Goal: Task Accomplishment & Management: Complete application form

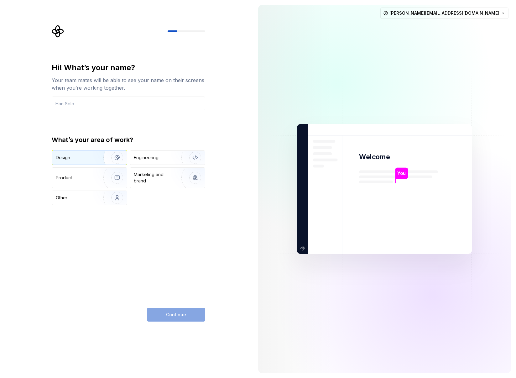
click at [81, 156] on div "Design" at bounding box center [76, 158] width 40 height 6
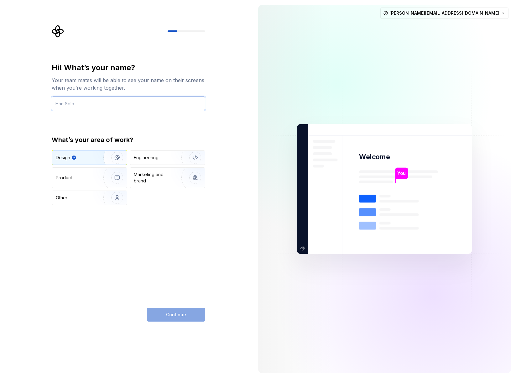
click at [77, 99] on input "text" at bounding box center [129, 104] width 154 height 14
type input "Filip Wroblewski"
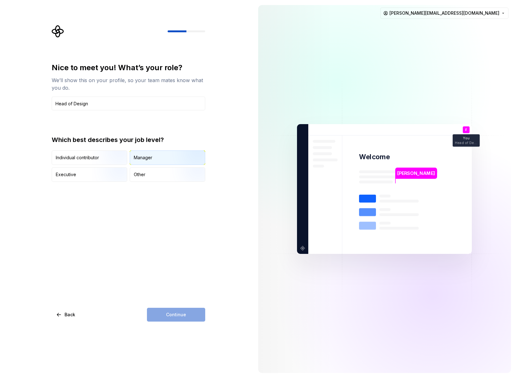
type input "Head of Design"
click at [158, 159] on div "Manager" at bounding box center [167, 158] width 75 height 14
click at [178, 311] on button "Continue" at bounding box center [176, 315] width 58 height 14
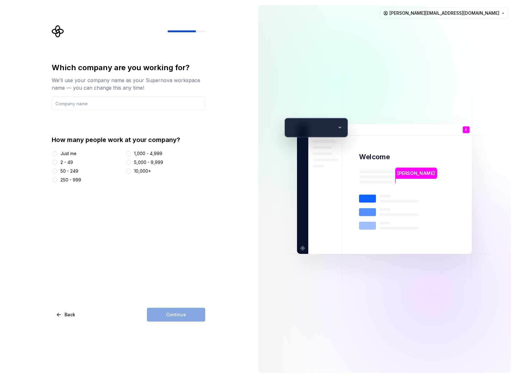
click at [65, 170] on div "50 - 249" at bounding box center [70, 171] width 18 height 6
click at [57, 170] on button "50 - 249" at bounding box center [54, 171] width 5 height 5
click at [167, 256] on div "Which company are you working for? We’ll use your company name as your Supernov…" at bounding box center [129, 192] width 154 height 259
click at [65, 104] on input "text" at bounding box center [129, 104] width 154 height 14
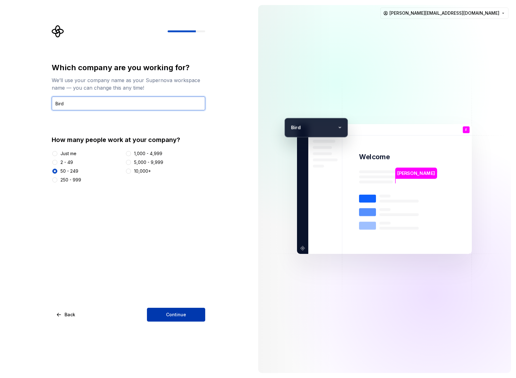
type input "Bird"
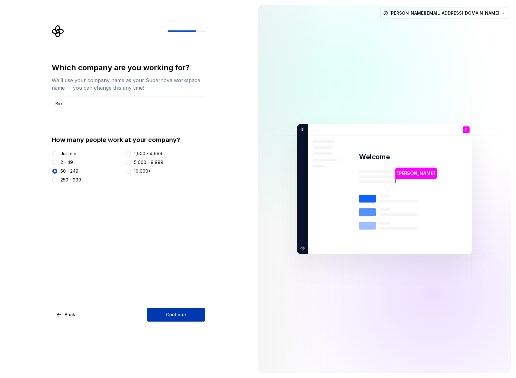
click at [176, 316] on span "Continue" at bounding box center [176, 315] width 20 height 6
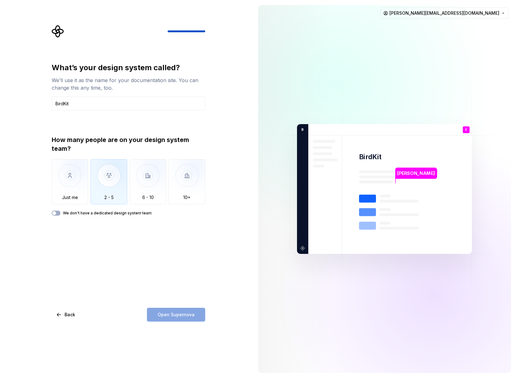
type input "BirdKit"
click at [107, 183] on img "button" at bounding box center [109, 180] width 37 height 42
click at [77, 212] on label "We don't have a dedicated design system team" at bounding box center [107, 213] width 89 height 5
click at [61, 212] on button "We don't have a dedicated design system team" at bounding box center [56, 213] width 9 height 5
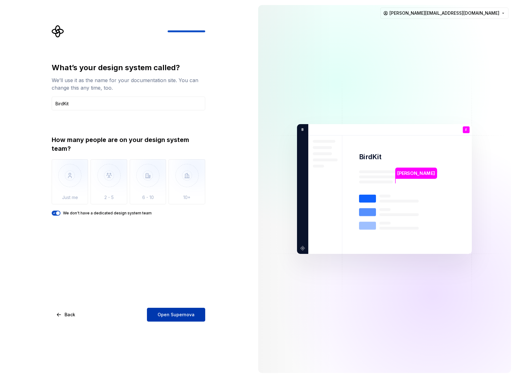
click at [176, 314] on span "Open Supernova" at bounding box center [176, 315] width 37 height 6
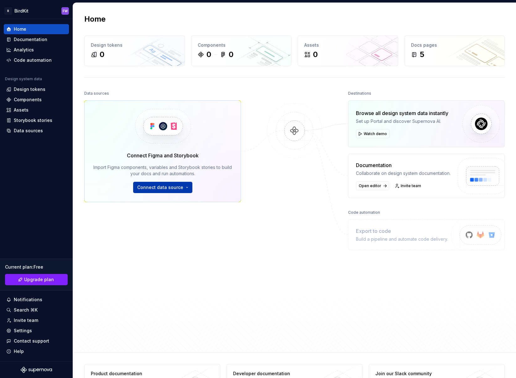
click at [147, 191] on button "Connect data source" at bounding box center [162, 187] width 59 height 11
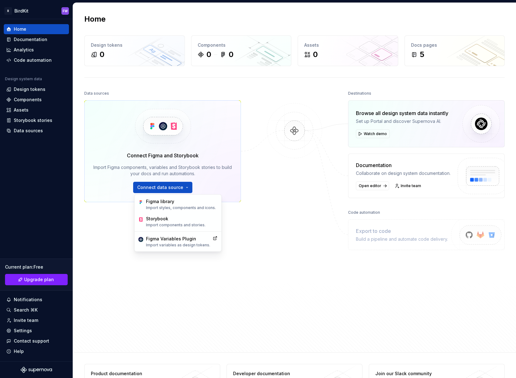
click at [102, 232] on div "Data sources Connect Figma and Storybook Import Figma components, variables and…" at bounding box center [162, 202] width 157 height 227
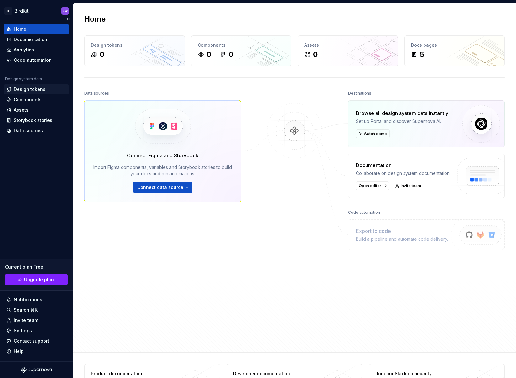
click at [21, 90] on div "Design tokens" at bounding box center [30, 89] width 32 height 6
click at [20, 98] on div "Components" at bounding box center [28, 100] width 28 height 6
click at [22, 88] on div "Design tokens" at bounding box center [30, 89] width 32 height 6
click at [161, 190] on span "Connect data source" at bounding box center [160, 187] width 46 height 6
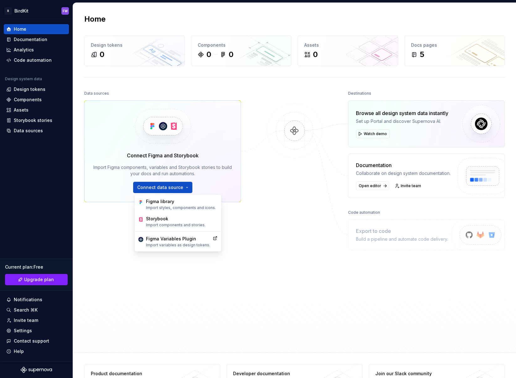
click at [115, 212] on div "Data sources Connect Figma and Storybook Import Figma components, variables and…" at bounding box center [162, 202] width 157 height 227
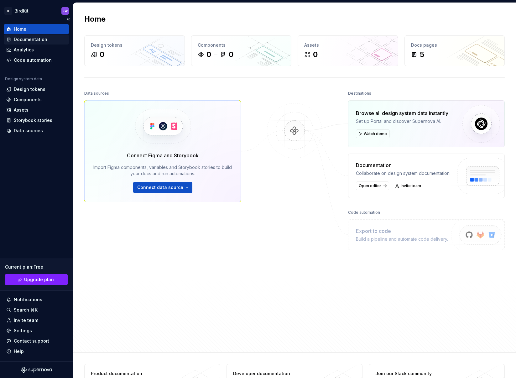
click at [11, 40] on div "Documentation" at bounding box center [36, 39] width 60 height 6
click at [16, 48] on div "Analytics" at bounding box center [24, 50] width 20 height 6
click at [17, 58] on div "Code automation" at bounding box center [33, 60] width 38 height 6
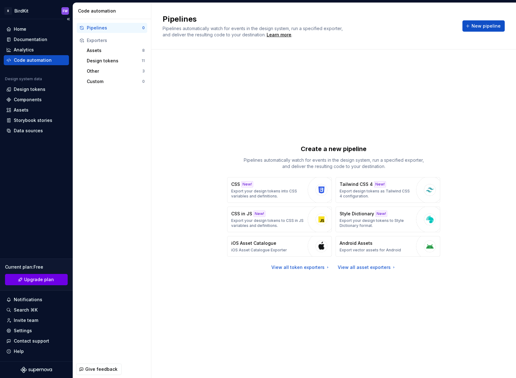
click at [37, 278] on span "Upgrade plan" at bounding box center [39, 280] width 30 height 6
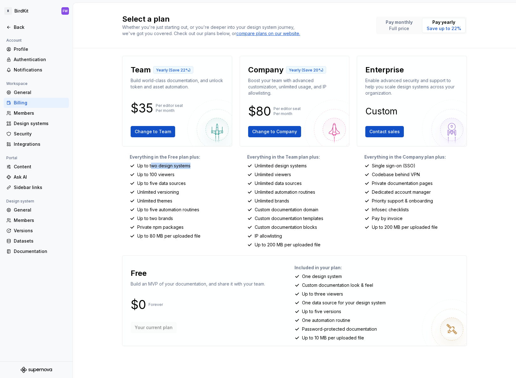
drag, startPoint x: 152, startPoint y: 165, endPoint x: 212, endPoint y: 168, distance: 60.3
click at [212, 168] on div "Up to two design systems" at bounding box center [181, 166] width 103 height 6
click at [213, 167] on div "Up to two design systems" at bounding box center [181, 166] width 103 height 6
drag, startPoint x: 296, startPoint y: 183, endPoint x: 272, endPoint y: 167, distance: 28.4
click at [277, 169] on div "Everything in the Team plan plus: Unlimited design systems Unlimited viewers Un…" at bounding box center [295, 201] width 110 height 94
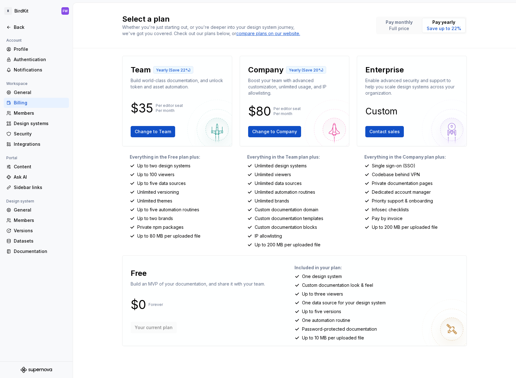
click at [272, 167] on p "Unlimited design systems" at bounding box center [281, 166] width 52 height 6
click at [20, 27] on div "Back" at bounding box center [40, 27] width 53 height 6
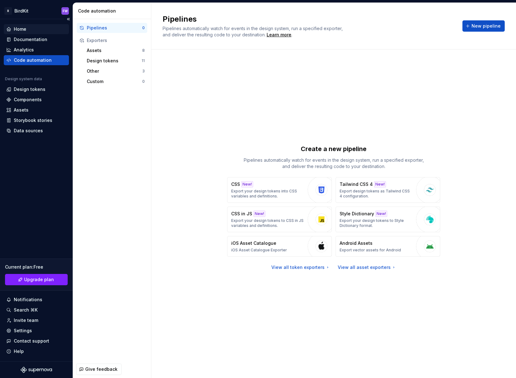
click at [19, 28] on div "Home" at bounding box center [20, 29] width 13 height 6
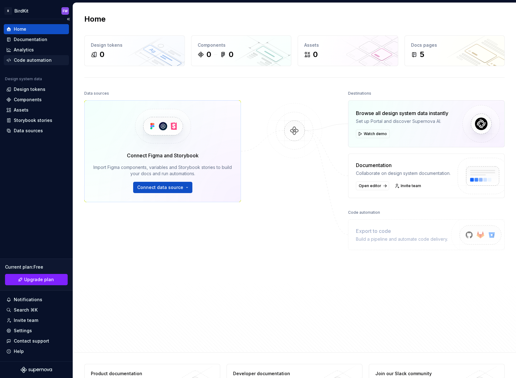
click at [19, 59] on div "Code automation" at bounding box center [33, 60] width 38 height 6
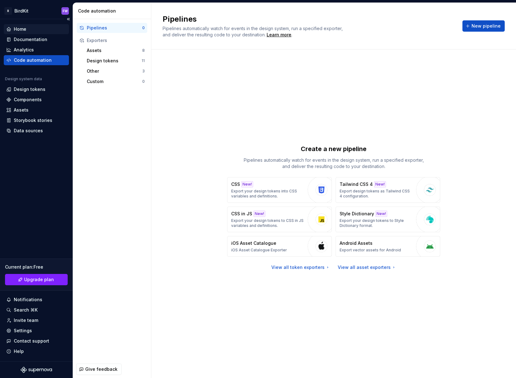
click at [40, 26] on div "Home" at bounding box center [36, 29] width 60 height 6
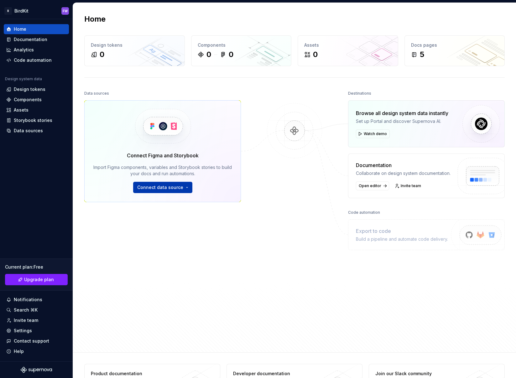
click at [164, 190] on span "Connect data source" at bounding box center [160, 187] width 46 height 6
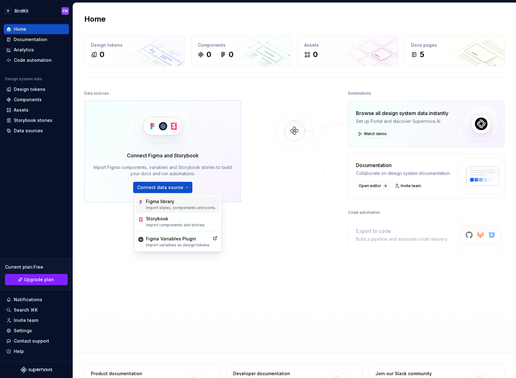
click at [165, 203] on div "Figma library" at bounding box center [181, 201] width 70 height 6
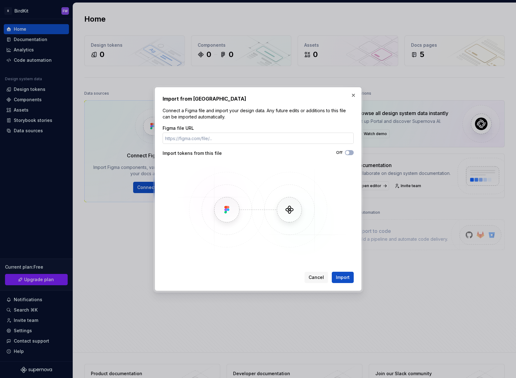
click at [201, 139] on input "Figma file URL" at bounding box center [258, 138] width 191 height 11
click at [345, 151] on icon "button" at bounding box center [347, 153] width 5 height 4
drag, startPoint x: 233, startPoint y: 203, endPoint x: 246, endPoint y: 204, distance: 13.2
click at [233, 203] on img at bounding box center [258, 210] width 182 height 94
click at [208, 137] on input "Figma file URL" at bounding box center [258, 138] width 191 height 11
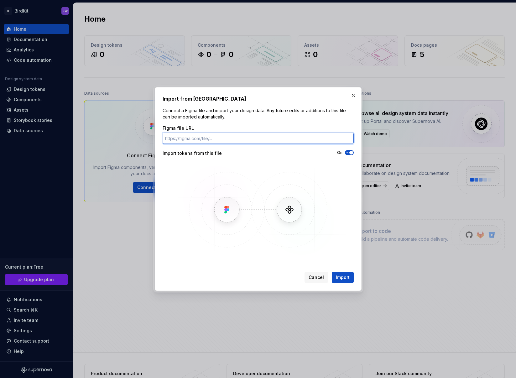
paste input "https://www.figma.com/design/Fdy62B2siphlHFvfFdZcwh/BirdKit-2.0?node-id=10490-9…"
drag, startPoint x: 188, startPoint y: 139, endPoint x: 58, endPoint y: 125, distance: 130.5
click at [58, 125] on div "Import from Figma Connect a Figma file and import your design data. Any future …" at bounding box center [258, 189] width 516 height 378
type input "https://www.figma.com/design/Fdy62B2siphlHFvfFdZcwh/BirdKit-2.0?node-id=10490-9…"
click at [239, 161] on div "Figma file URL https://www.figma.com/design/Fdy62B2siphlHFvfFdZcwh/BirdKit-2.0?…" at bounding box center [258, 191] width 191 height 132
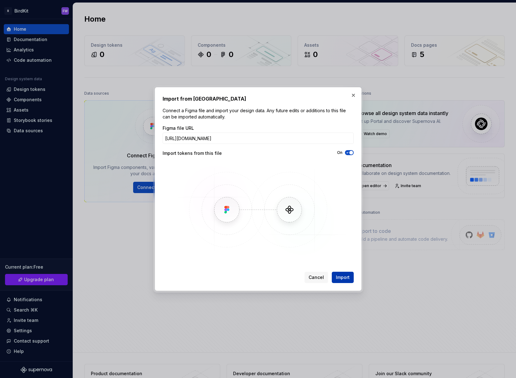
click at [349, 274] on button "Import" at bounding box center [343, 277] width 22 height 11
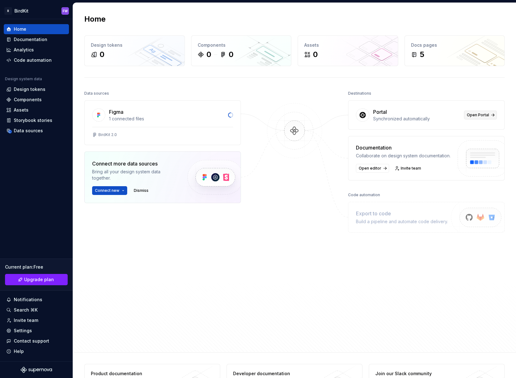
click at [488, 116] on span "Open Portal" at bounding box center [478, 115] width 22 height 5
click at [290, 135] on img at bounding box center [294, 137] width 61 height 68
click at [101, 135] on div "BirdKit 2.0" at bounding box center [107, 134] width 19 height 5
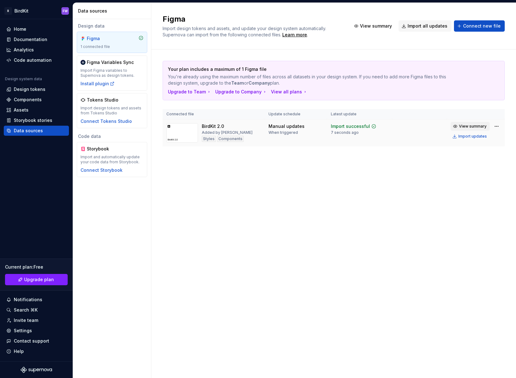
click at [464, 126] on span "View summary" at bounding box center [473, 126] width 28 height 5
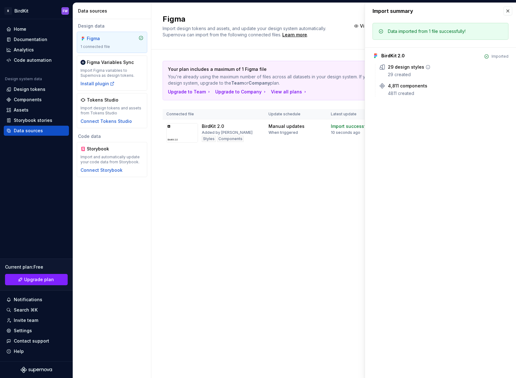
click at [428, 67] on icon at bounding box center [428, 67] width 4 height 4
click at [311, 156] on div "Your plan includes a maximum of 1 Figma file You're already using the maximum n…" at bounding box center [334, 110] width 342 height 121
click at [102, 86] on div "Install plugin" at bounding box center [98, 84] width 34 height 6
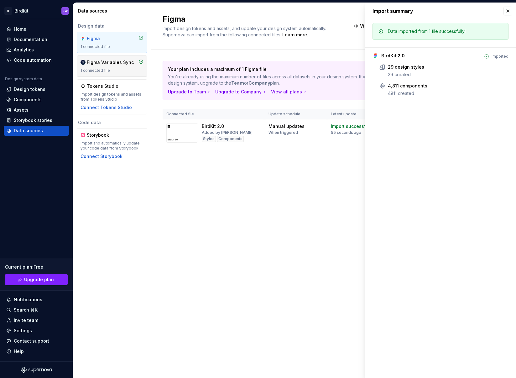
click at [293, 188] on div "Figma Import design tokens and assets, and update your design system automatica…" at bounding box center [333, 190] width 365 height 375
click at [506, 12] on button "button" at bounding box center [508, 11] width 9 height 9
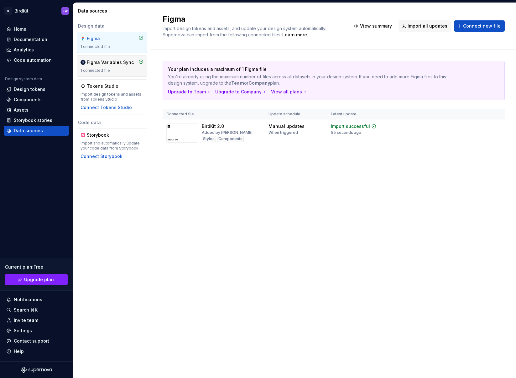
click at [121, 66] on div "Figma Variables Sync 1 connected file" at bounding box center [112, 66] width 63 height 14
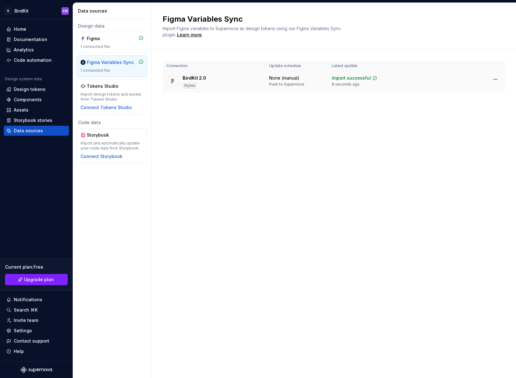
click at [270, 78] on div "None (manual)" at bounding box center [284, 78] width 30 height 6
click at [496, 79] on html "B BirdKit FW Home Documentation Analytics Code automation Design system data De…" at bounding box center [258, 189] width 516 height 378
click at [339, 124] on html "B BirdKit FW Home Documentation Analytics Code automation Design system data De…" at bounding box center [258, 189] width 516 height 378
click at [100, 92] on div "Import design tokens and assets from Tokens Studio" at bounding box center [112, 97] width 63 height 10
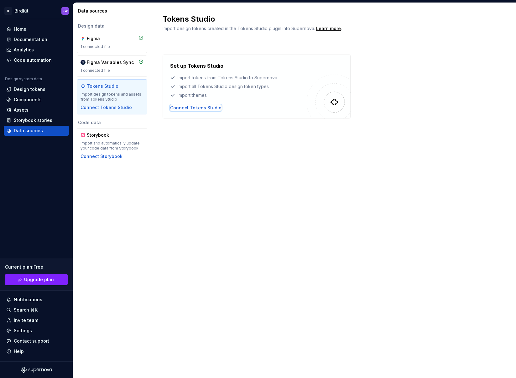
click at [209, 107] on div "Connect Tokens Studio" at bounding box center [195, 108] width 51 height 6
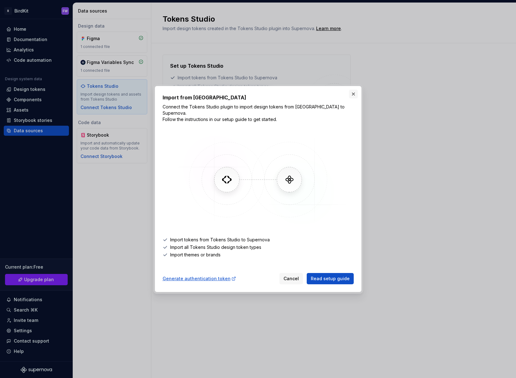
click at [352, 98] on button "button" at bounding box center [353, 94] width 9 height 9
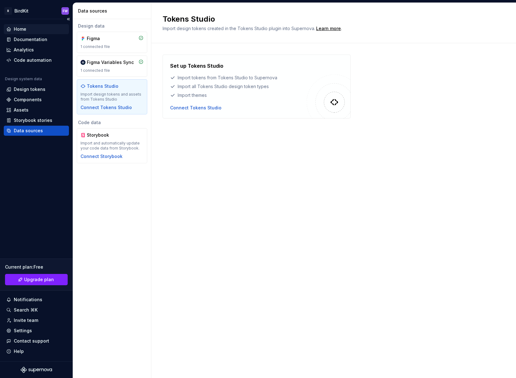
click at [25, 29] on div "Home" at bounding box center [20, 29] width 13 height 6
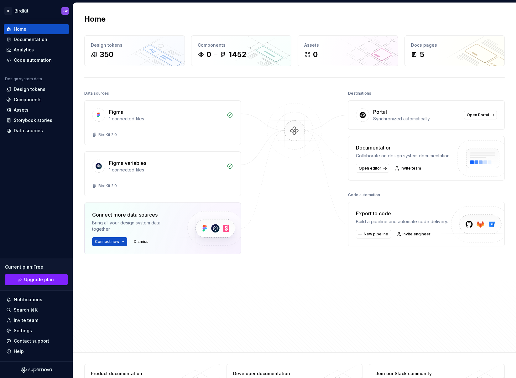
click at [113, 246] on div "Connect more data sources Bring all your design system data together. Connect n…" at bounding box center [162, 229] width 157 height 52
click at [113, 243] on span "Connect new" at bounding box center [107, 241] width 24 height 5
click at [116, 314] on div "Data sources Figma 1 connected files BirdKit 2.0 Figma variables 1 connected fi…" at bounding box center [162, 202] width 157 height 227
drag, startPoint x: 368, startPoint y: 211, endPoint x: 395, endPoint y: 214, distance: 26.9
click at [383, 212] on div "Export to code" at bounding box center [402, 214] width 92 height 8
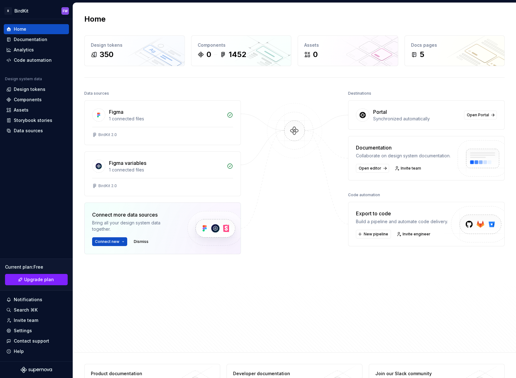
click at [395, 214] on div "Export to code" at bounding box center [402, 214] width 92 height 8
click at [366, 169] on span "Open editor" at bounding box center [370, 168] width 23 height 5
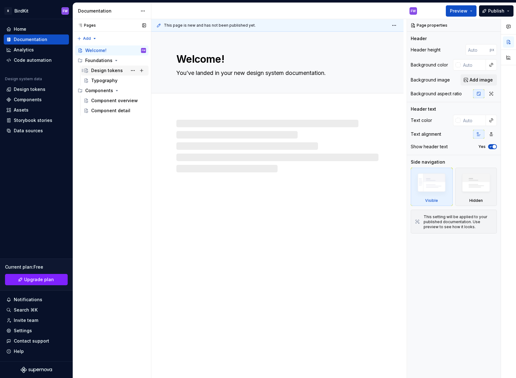
click at [95, 67] on div "Design tokens" at bounding box center [107, 70] width 32 height 6
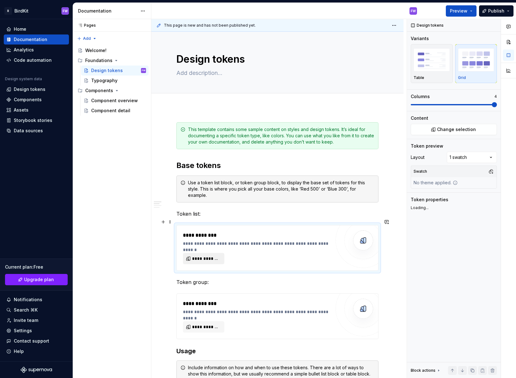
click at [202, 256] on span "**********" at bounding box center [206, 259] width 28 height 6
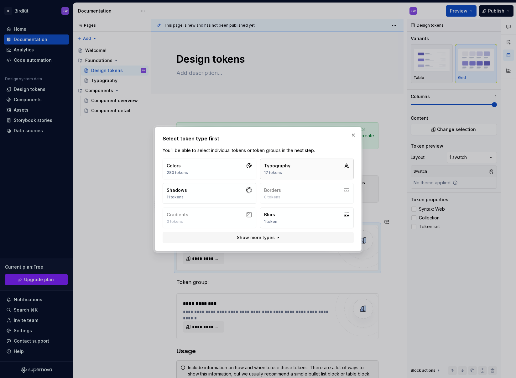
click at [287, 171] on div "17 tokens" at bounding box center [277, 172] width 26 height 5
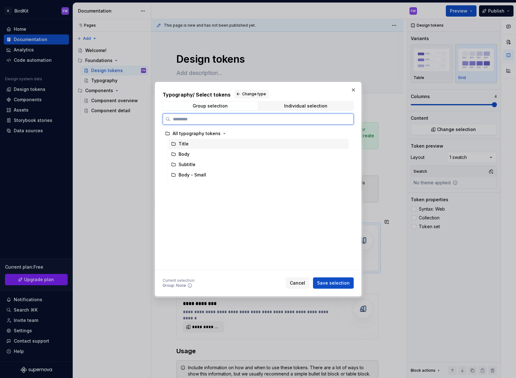
click at [180, 145] on div "Title" at bounding box center [184, 144] width 10 height 6
click at [179, 153] on div "Body" at bounding box center [184, 154] width 11 height 6
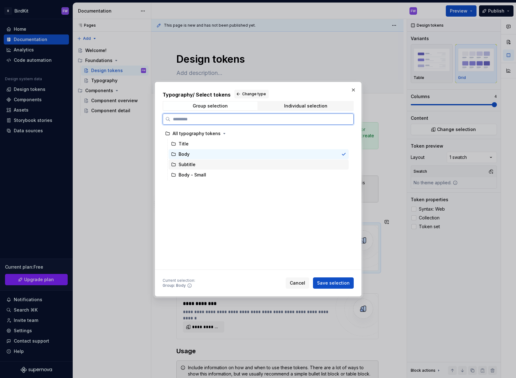
click at [180, 165] on div "Subtitle" at bounding box center [187, 164] width 17 height 6
click at [185, 142] on div "Title" at bounding box center [184, 144] width 10 height 6
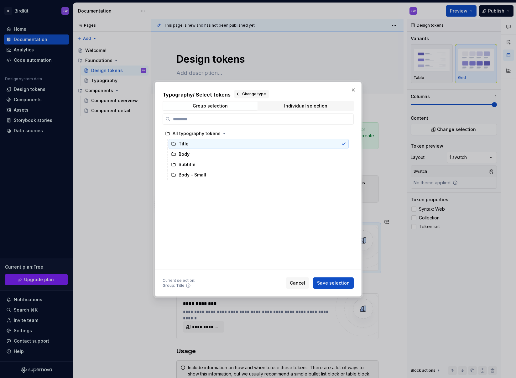
drag, startPoint x: 193, startPoint y: 200, endPoint x: 190, endPoint y: 148, distance: 51.5
click at [190, 148] on div "All typography tokens Title Body Subtitle Body - Small" at bounding box center [257, 199] width 188 height 141
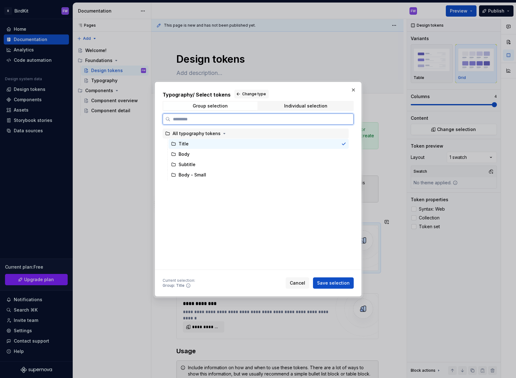
click at [178, 136] on div "All typography tokens" at bounding box center [197, 133] width 48 height 6
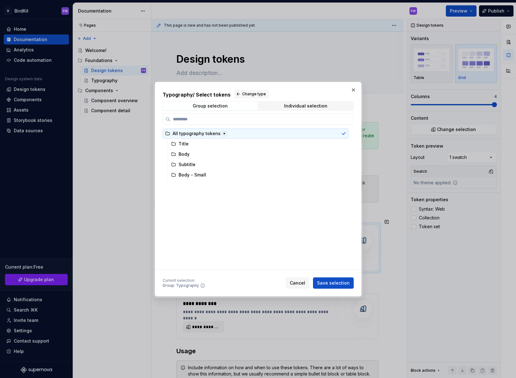
click at [223, 133] on icon "button" at bounding box center [224, 133] width 5 height 5
click at [283, 107] on span "Individual selection" at bounding box center [306, 106] width 94 height 9
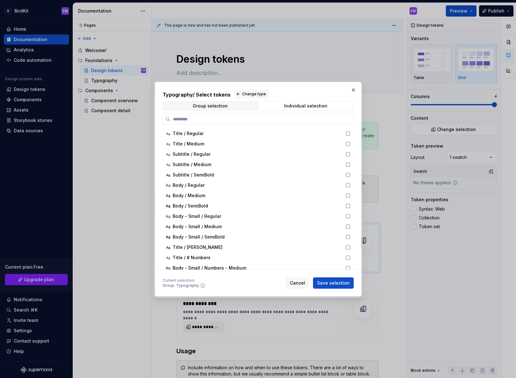
click at [237, 100] on div "Typography / Select tokens Change type Group selection Individual selection Ag …" at bounding box center [258, 180] width 191 height 180
click at [220, 101] on div "Group selection Individual selection" at bounding box center [258, 106] width 191 height 10
click at [217, 106] on div "Group selection" at bounding box center [210, 105] width 35 height 5
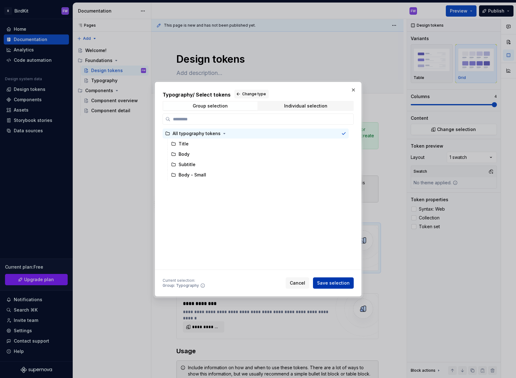
click at [335, 282] on span "Save selection" at bounding box center [333, 283] width 33 height 6
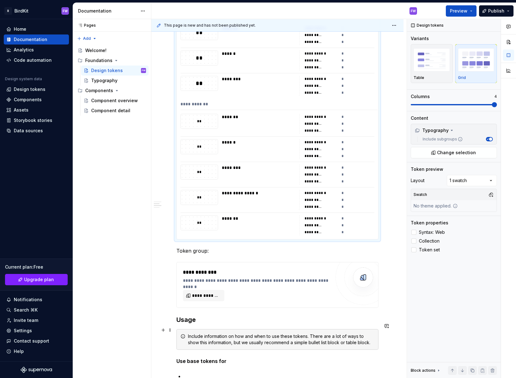
scroll to position [548, 0]
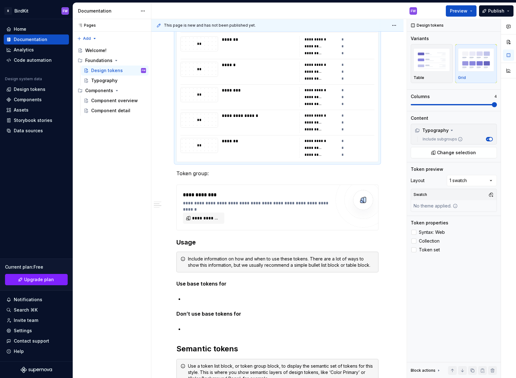
click at [321, 113] on div "**********" at bounding box center [316, 115] width 23 height 5
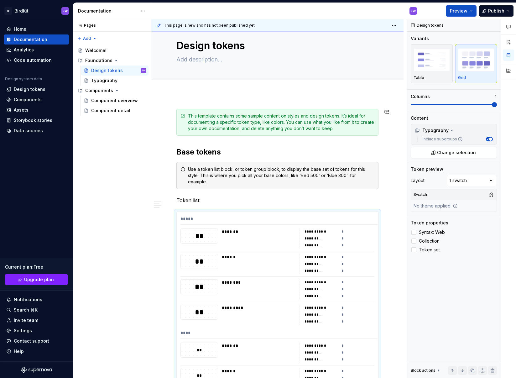
scroll to position [0, 0]
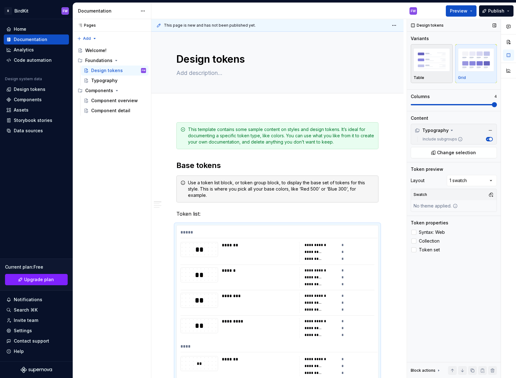
click at [431, 74] on div "Table" at bounding box center [432, 63] width 36 height 33
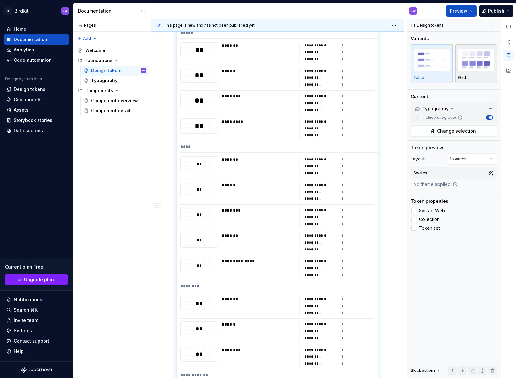
click at [472, 67] on img "button" at bounding box center [476, 59] width 36 height 23
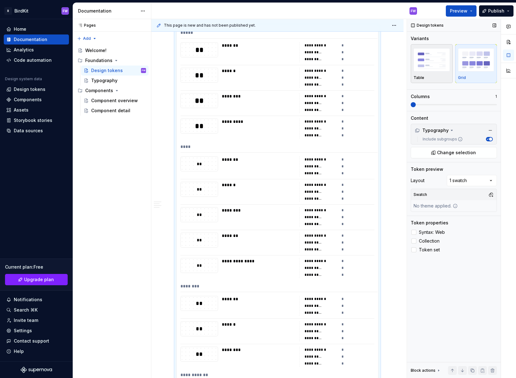
click at [438, 59] on img "button" at bounding box center [432, 59] width 36 height 23
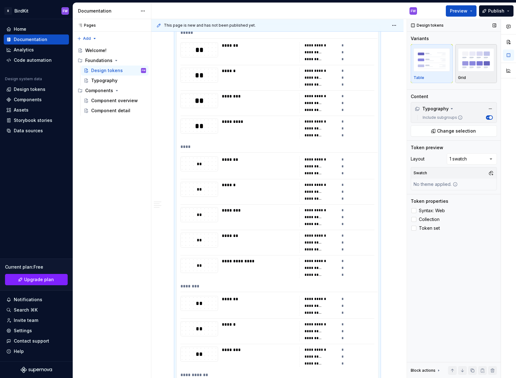
click at [470, 66] on img "button" at bounding box center [476, 59] width 36 height 23
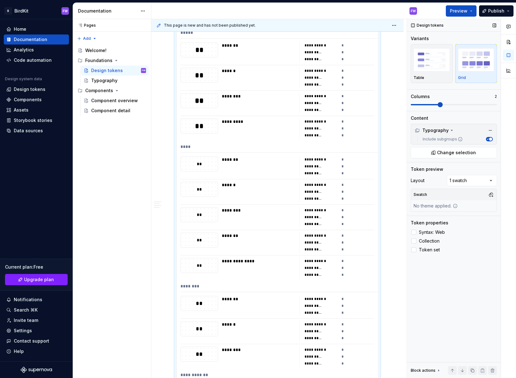
click at [443, 107] on span at bounding box center [440, 104] width 5 height 5
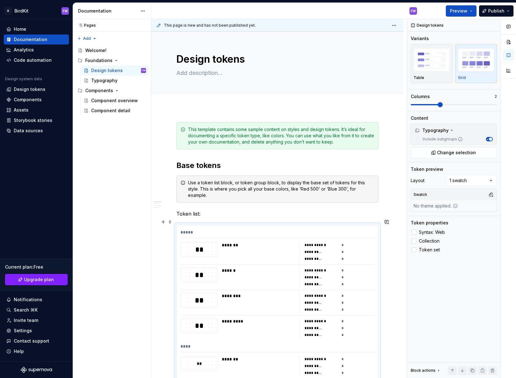
click at [225, 231] on div "*****" at bounding box center [279, 233] width 197 height 9
click at [172, 224] on span at bounding box center [170, 222] width 5 height 9
click at [338, 242] on div "**********" at bounding box center [321, 245] width 33 height 6
click at [479, 181] on div "Comments Open comments No comments yet Select ‘Comment’ from the block context …" at bounding box center [461, 198] width 109 height 359
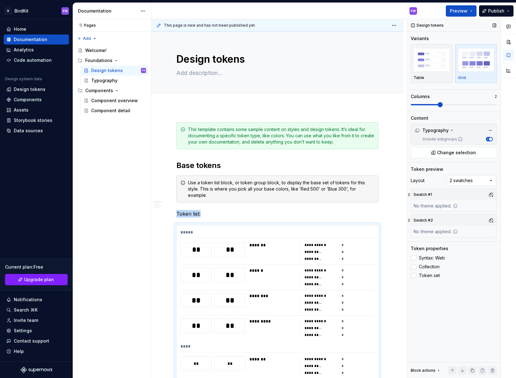
click at [473, 183] on div "Comments Open comments No comments yet Select ‘Comment’ from the block context …" at bounding box center [461, 198] width 109 height 359
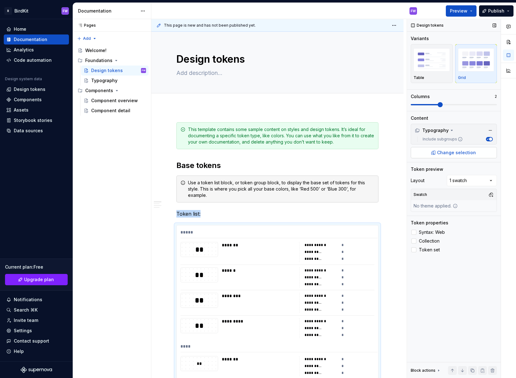
click at [454, 153] on span "Change selection" at bounding box center [456, 153] width 39 height 6
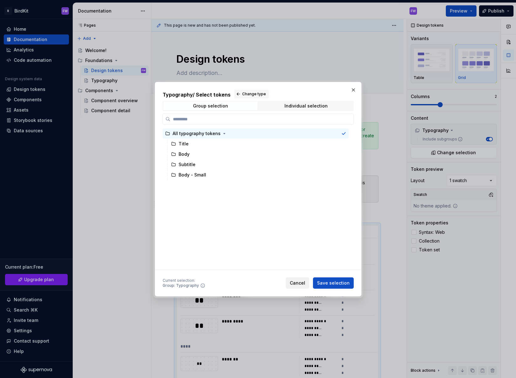
click at [301, 284] on span "Cancel" at bounding box center [297, 283] width 15 height 6
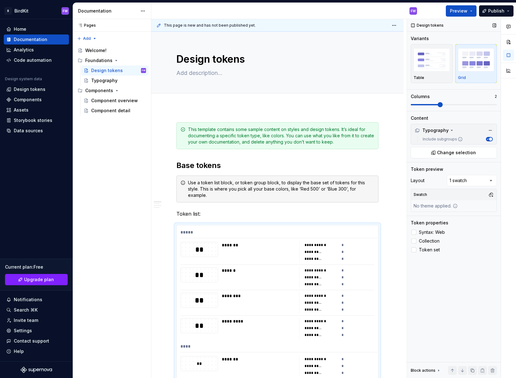
click at [490, 138] on span "button" at bounding box center [490, 139] width 3 height 3
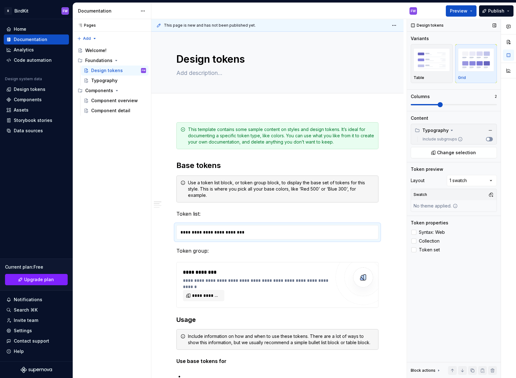
click at [490, 138] on span "button" at bounding box center [488, 139] width 3 height 3
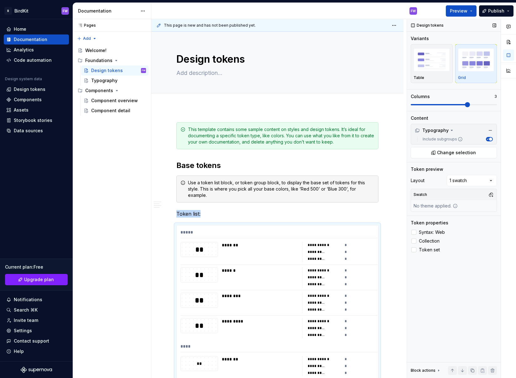
scroll to position [200, 0]
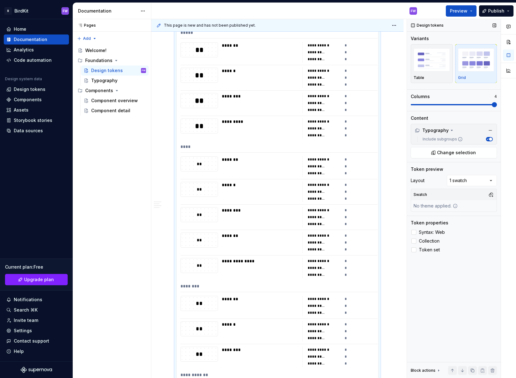
click at [493, 107] on span at bounding box center [494, 104] width 5 height 5
click at [443, 102] on span at bounding box center [440, 104] width 5 height 5
click at [424, 59] on img "button" at bounding box center [432, 59] width 36 height 23
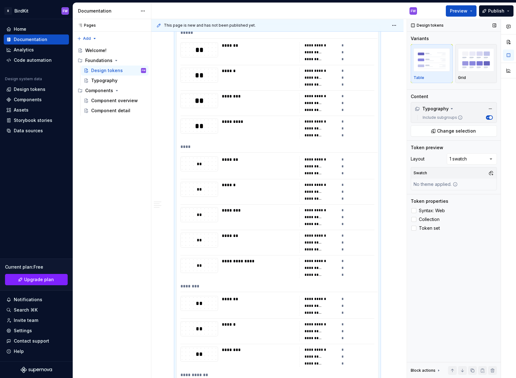
click at [453, 118] on label "Include subgroups" at bounding box center [441, 117] width 43 height 5
click at [486, 118] on button "Include subgroups" at bounding box center [489, 117] width 7 height 4
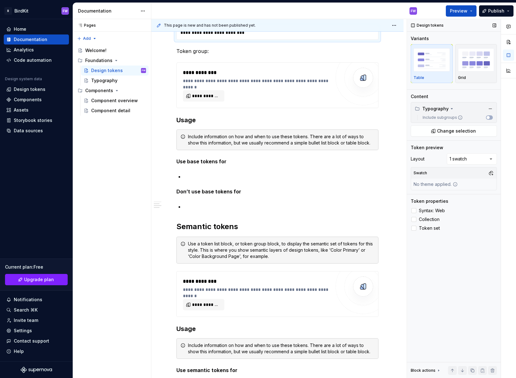
click at [453, 118] on label "Include subgroups" at bounding box center [441, 117] width 43 height 5
click at [486, 118] on button "Include subgroups" at bounding box center [489, 117] width 7 height 4
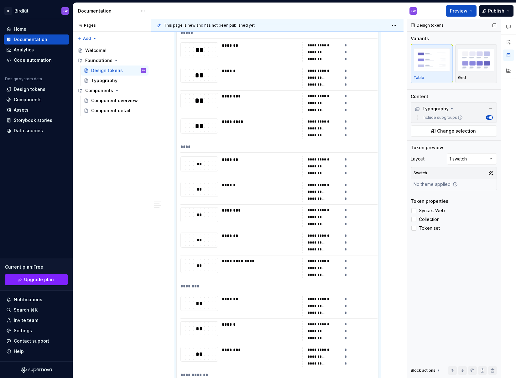
click at [453, 118] on label "Include subgroups" at bounding box center [441, 117] width 43 height 5
click at [486, 118] on button "Include subgroups" at bounding box center [489, 117] width 7 height 4
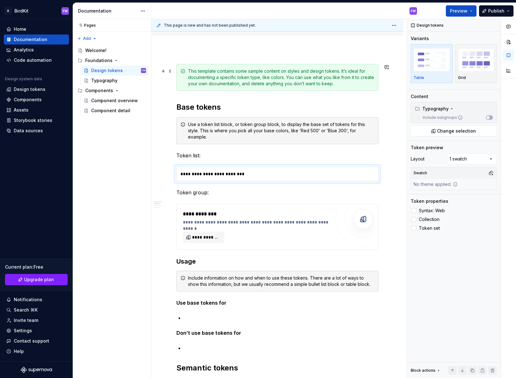
scroll to position [0, 0]
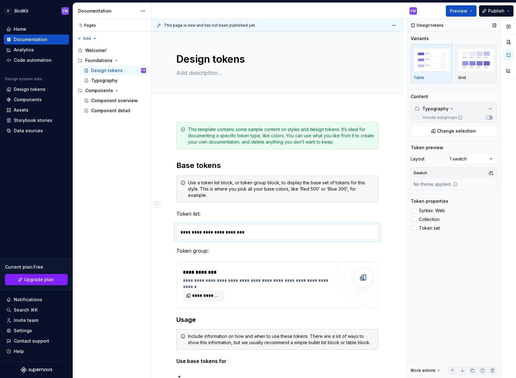
click at [435, 118] on label "Include subgroups" at bounding box center [441, 117] width 43 height 5
click at [486, 118] on button "Include subgroups" at bounding box center [489, 117] width 7 height 4
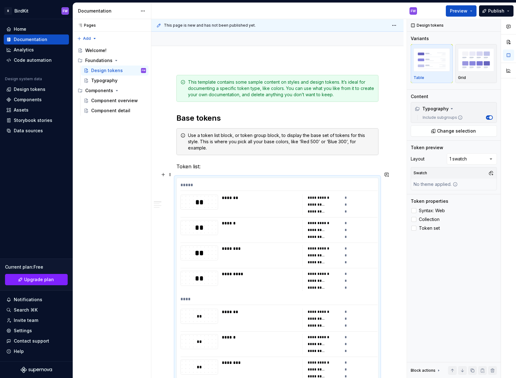
scroll to position [50, 0]
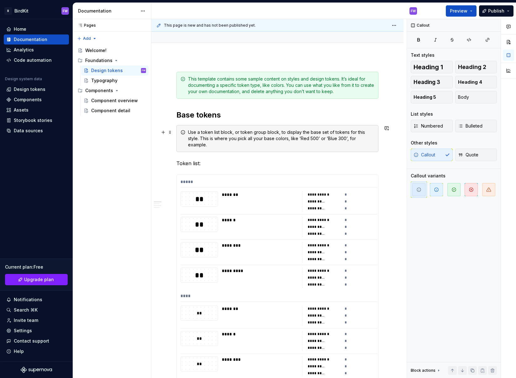
click at [242, 125] on div "Use a token list block, or token group block, to display the base set of tokens…" at bounding box center [278, 138] width 202 height 27
click at [466, 6] on button "Preview" at bounding box center [461, 10] width 31 height 11
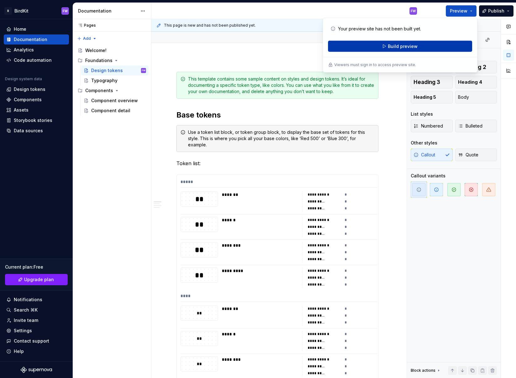
click at [410, 45] on span "Build preview" at bounding box center [403, 46] width 30 height 6
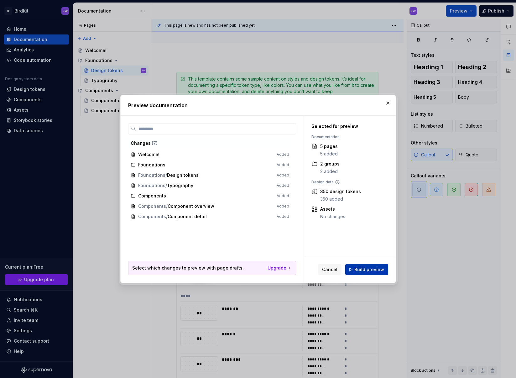
click at [367, 270] on span "Build preview" at bounding box center [370, 270] width 30 height 6
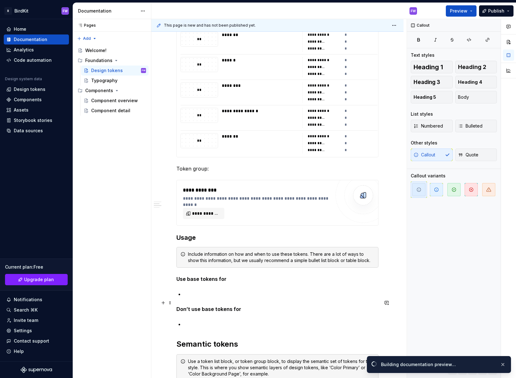
scroll to position [647, 0]
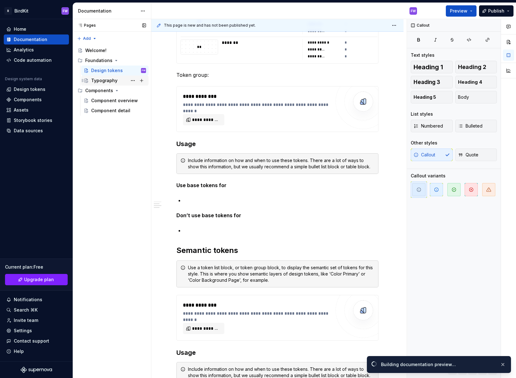
click at [119, 78] on div "Typography" at bounding box center [118, 80] width 55 height 9
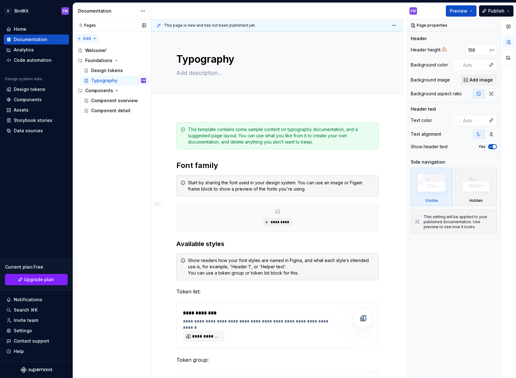
click at [84, 37] on div "Pages Pages Add Accessibility guide for tree Page tree. Navigate the tree with …" at bounding box center [112, 198] width 78 height 359
click at [100, 53] on div "New page" at bounding box center [107, 51] width 41 height 6
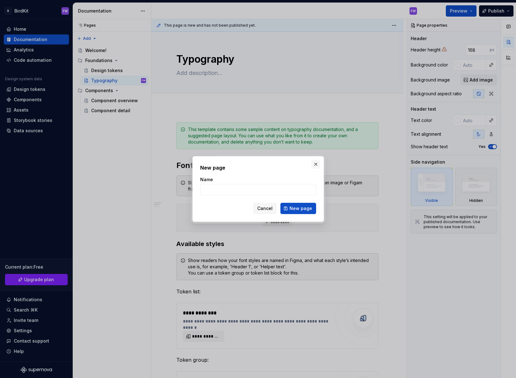
click at [315, 161] on button "button" at bounding box center [316, 164] width 9 height 9
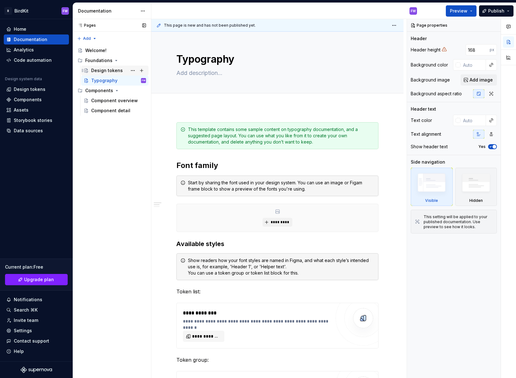
click at [125, 66] on div "Design tokens" at bounding box center [118, 70] width 55 height 9
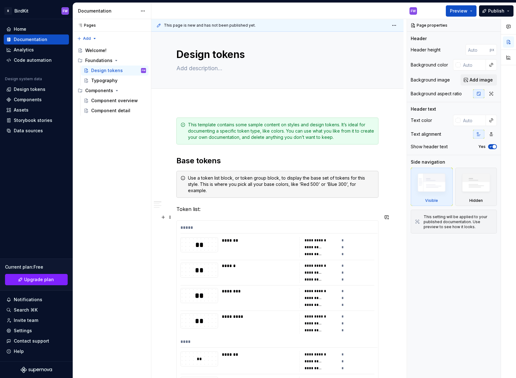
scroll to position [7, 0]
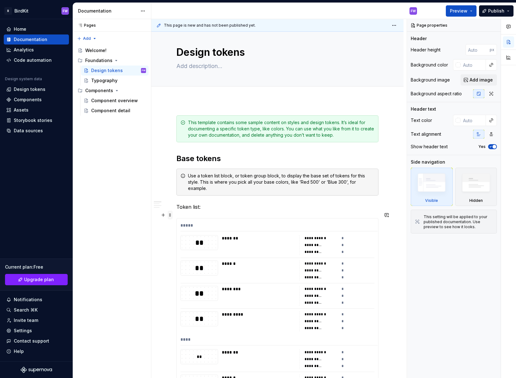
click at [171, 214] on span at bounding box center [170, 215] width 5 height 9
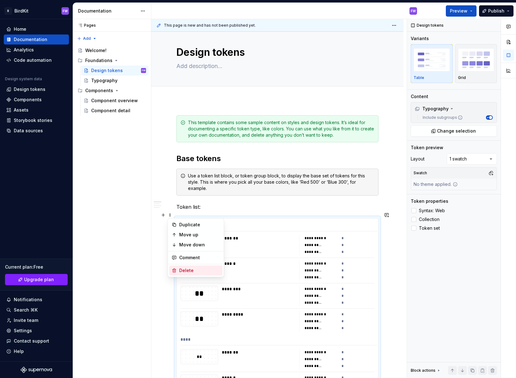
click at [183, 270] on div "Delete" at bounding box center [199, 270] width 41 height 6
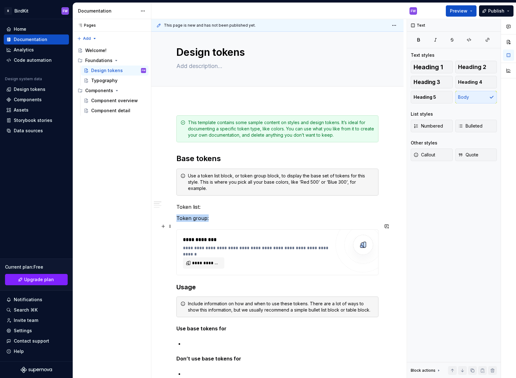
click at [361, 239] on img at bounding box center [363, 245] width 13 height 13
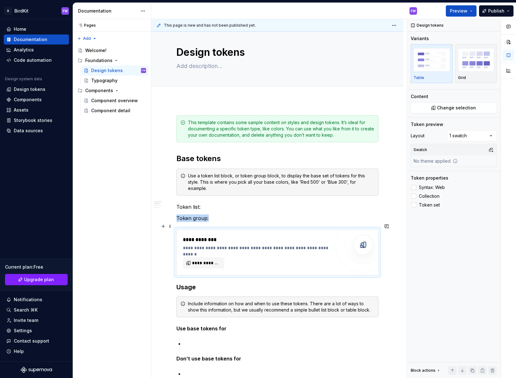
click at [232, 245] on div "**********" at bounding box center [258, 248] width 151 height 6
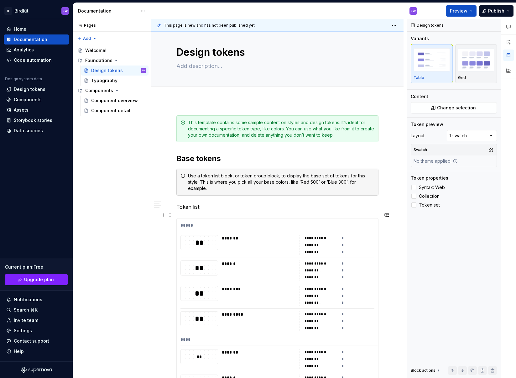
click at [198, 222] on div "*****" at bounding box center [279, 226] width 197 height 9
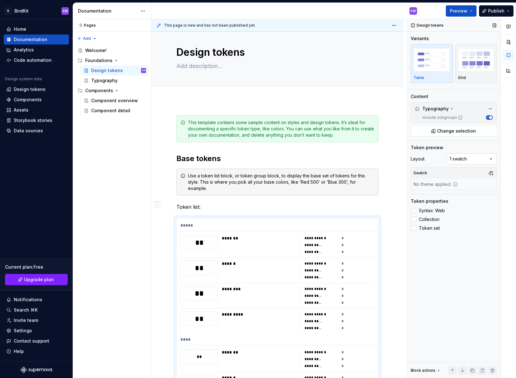
click at [472, 155] on div "Comments Open comments No comments yet Select ‘Comment’ from the block context …" at bounding box center [461, 198] width 109 height 359
click at [467, 158] on div "Comments Open comments No comments yet Select ‘Comment’ from the block context …" at bounding box center [461, 198] width 109 height 359
click at [471, 141] on div "Comments Open comments No comments yet Select ‘Comment’ from the block context …" at bounding box center [461, 198] width 109 height 359
click at [470, 59] on img "button" at bounding box center [476, 59] width 36 height 23
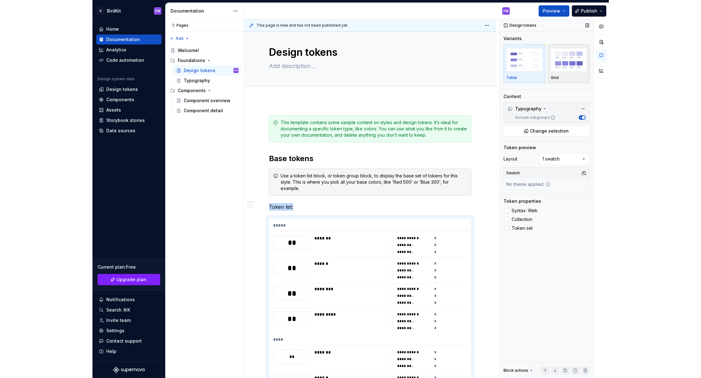
scroll to position [200, 0]
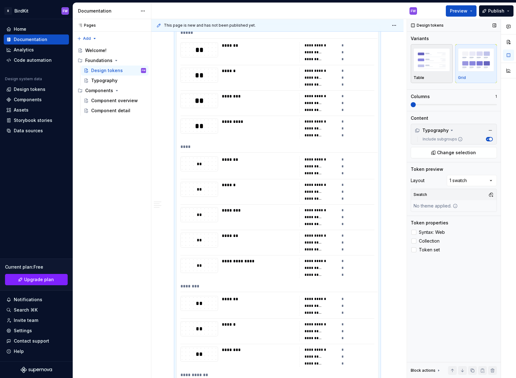
click at [434, 59] on img "button" at bounding box center [432, 59] width 36 height 23
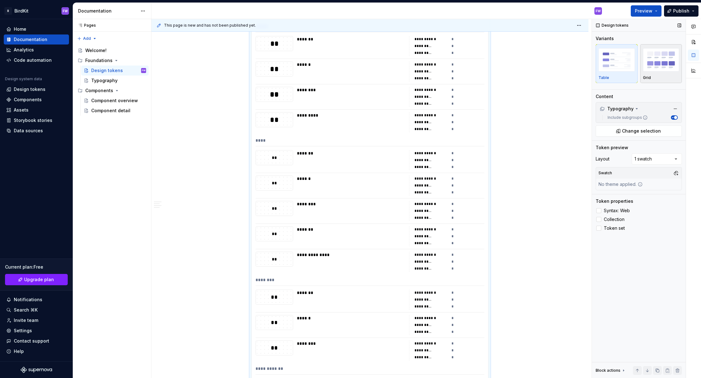
click at [516, 69] on img "button" at bounding box center [661, 59] width 36 height 23
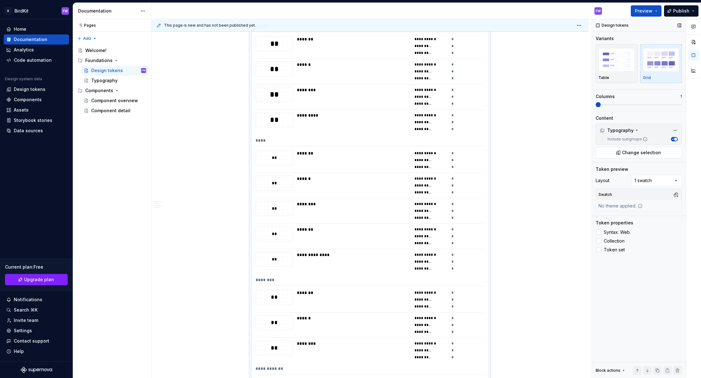
click at [516, 69] on img "button" at bounding box center [661, 59] width 36 height 23
click at [516, 63] on img "button" at bounding box center [617, 59] width 36 height 23
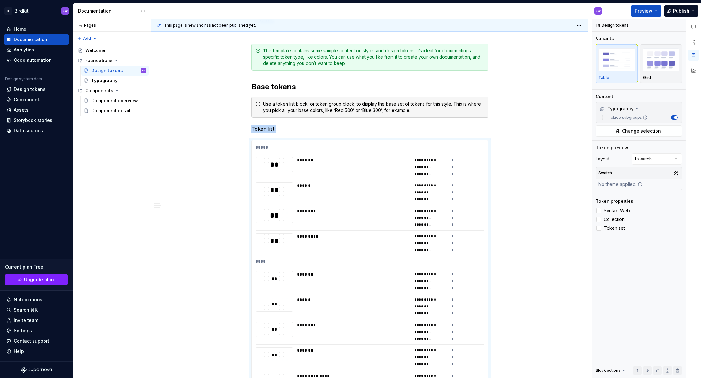
scroll to position [0, 0]
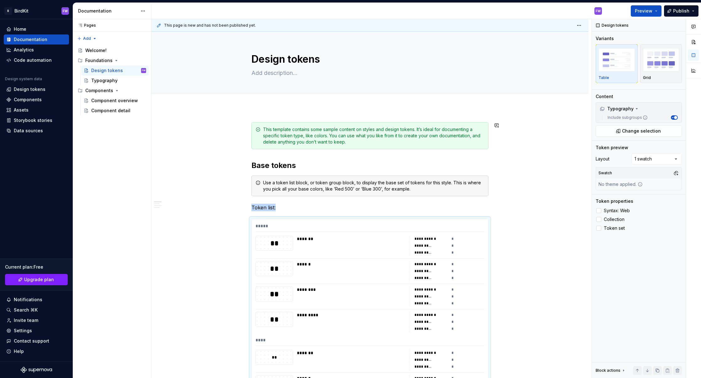
click at [367, 89] on div "Design tokens" at bounding box center [369, 62] width 237 height 61
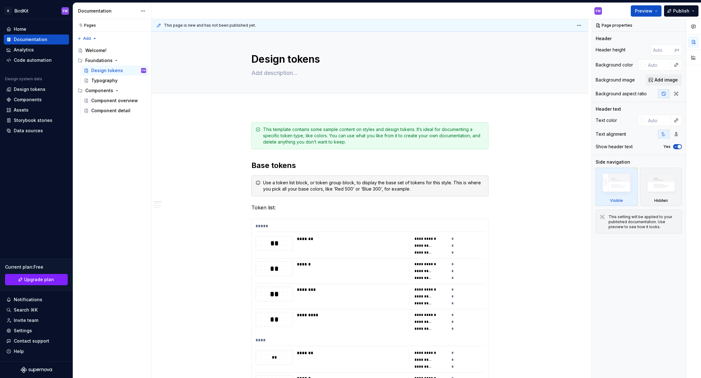
drag, startPoint x: 371, startPoint y: 94, endPoint x: 384, endPoint y: 27, distance: 68.4
click at [384, 27] on div "**********" at bounding box center [371, 198] width 440 height 359
click at [516, 184] on img at bounding box center [661, 185] width 36 height 28
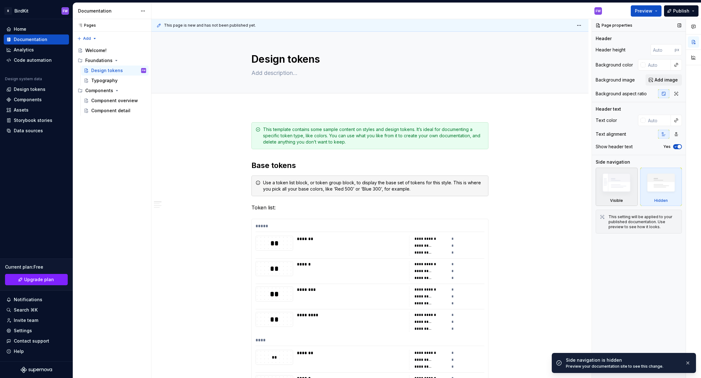
click at [516, 182] on img at bounding box center [617, 184] width 36 height 27
click at [516, 9] on span "Preview" at bounding box center [644, 11] width 18 height 6
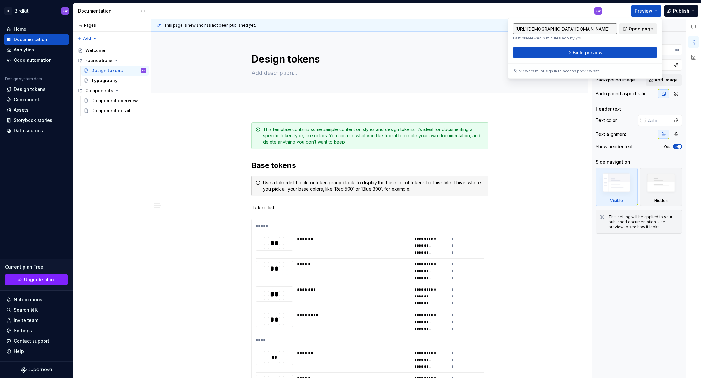
click at [516, 29] on span "Open page" at bounding box center [641, 29] width 24 height 6
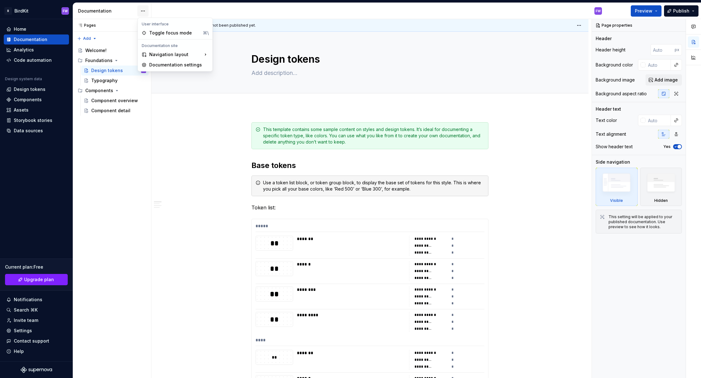
click at [144, 7] on html "B BirdKit FW Home Documentation Analytics Code automation Design system data De…" at bounding box center [350, 189] width 701 height 378
click at [170, 36] on div "Toggle focus mode ⌘\" at bounding box center [175, 33] width 72 height 10
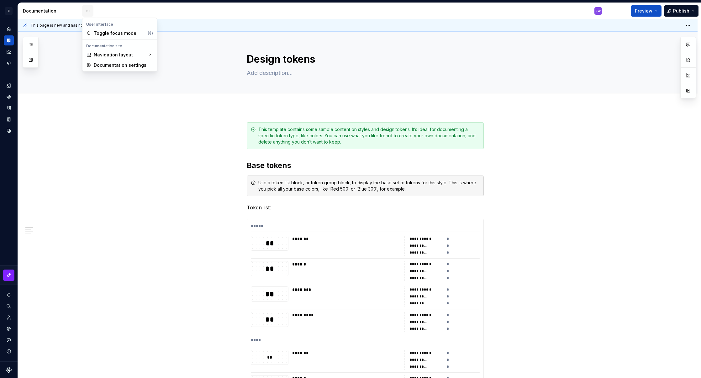
click at [87, 14] on html "**********" at bounding box center [350, 189] width 701 height 378
click at [105, 31] on div "Toggle focus mode" at bounding box center [119, 33] width 51 height 6
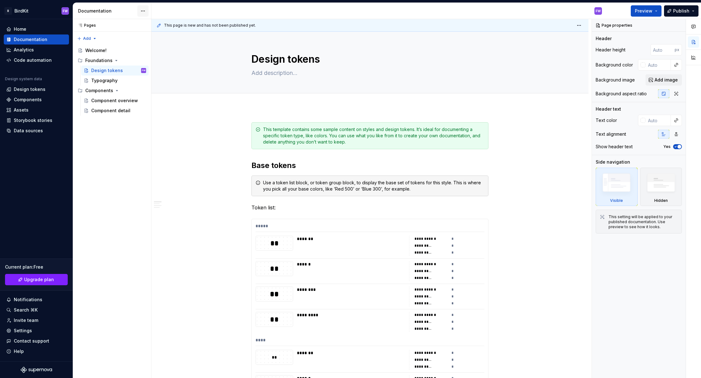
click at [141, 13] on html "B BirdKit FW Home Documentation Analytics Code automation Design system data De…" at bounding box center [350, 189] width 701 height 378
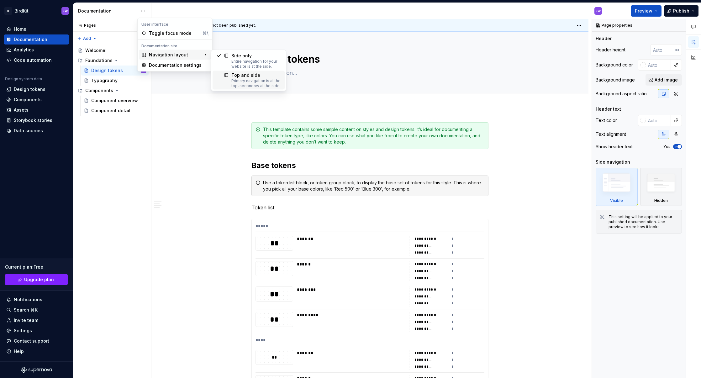
click at [255, 82] on div "Primary navigation is at the top, secondary at the side." at bounding box center [256, 83] width 50 height 10
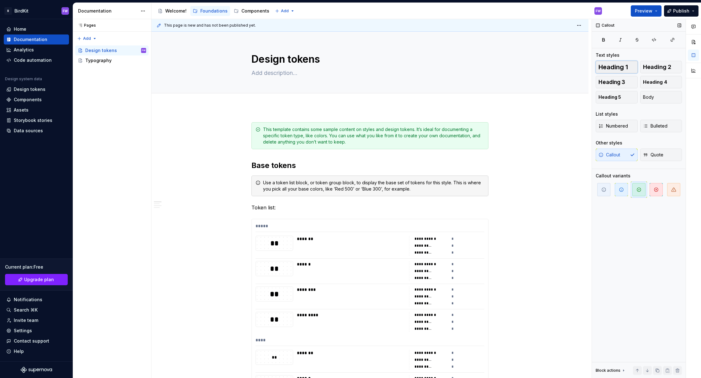
click at [516, 64] on span "Heading 1" at bounding box center [613, 67] width 29 height 6
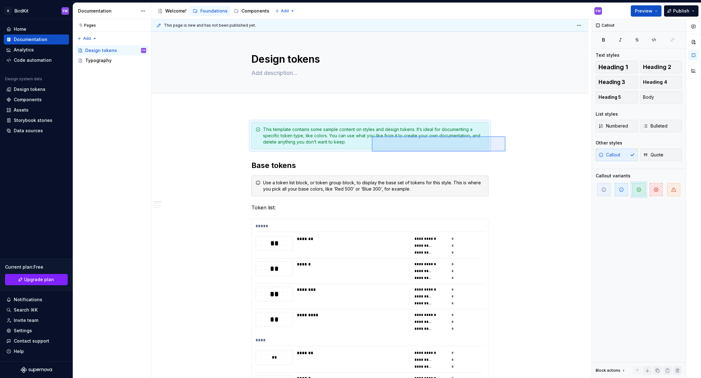
drag, startPoint x: 505, startPoint y: 151, endPoint x: 326, endPoint y: 135, distance: 179.8
click at [326, 135] on div "**********" at bounding box center [371, 198] width 440 height 359
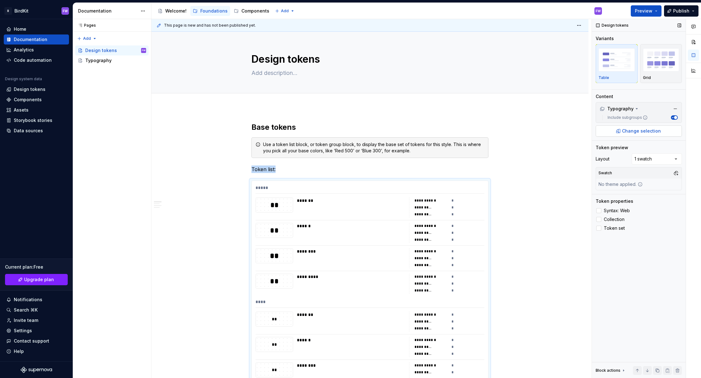
click at [516, 130] on button "Change selection" at bounding box center [639, 130] width 86 height 11
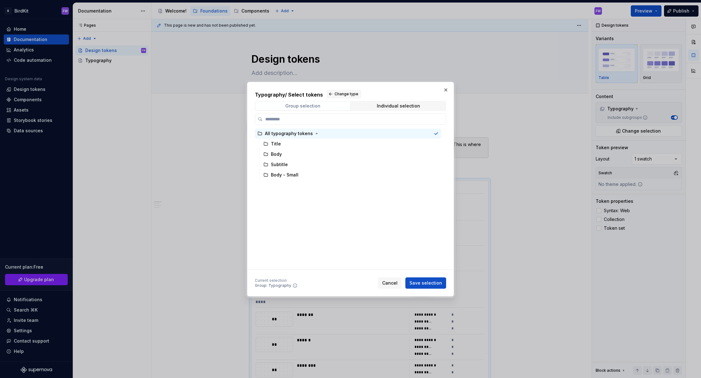
click at [309, 105] on div "Group selection" at bounding box center [302, 105] width 35 height 5
click at [412, 109] on span "Individual selection" at bounding box center [398, 106] width 94 height 9
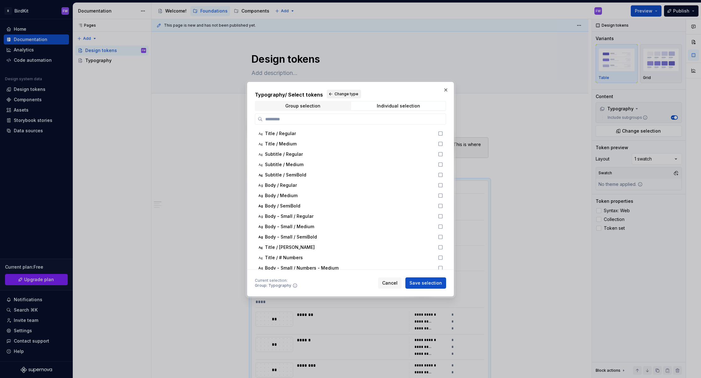
click at [341, 94] on span "Change type" at bounding box center [347, 94] width 24 height 5
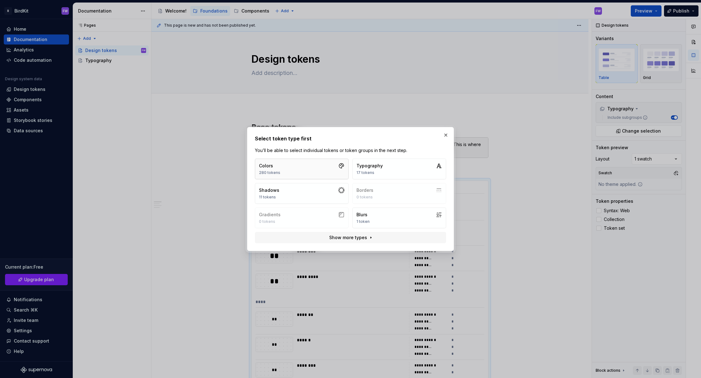
click at [295, 167] on button "Colors 280 tokens" at bounding box center [302, 169] width 94 height 21
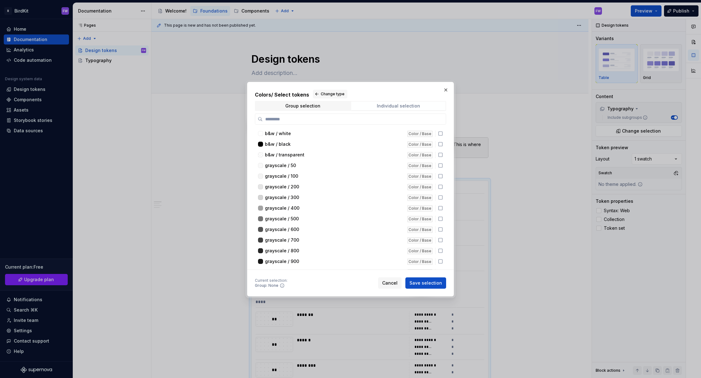
click at [391, 105] on div "Individual selection" at bounding box center [398, 105] width 43 height 5
click at [373, 102] on span "Individual selection" at bounding box center [398, 106] width 94 height 9
click at [324, 104] on span "Group selection" at bounding box center [303, 106] width 94 height 9
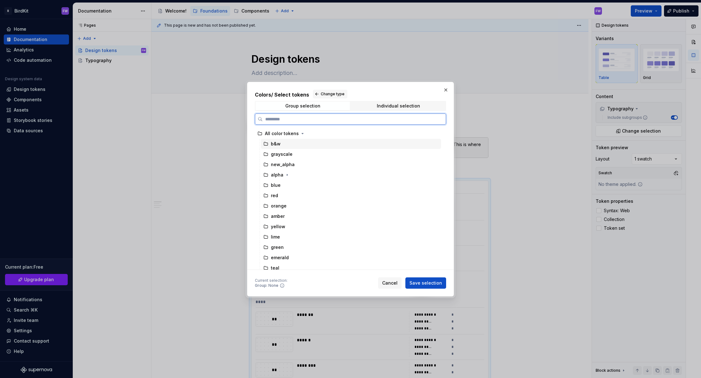
click at [262, 144] on div "b&w" at bounding box center [351, 144] width 180 height 10
click at [278, 184] on div "blue" at bounding box center [276, 185] width 10 height 6
click at [281, 145] on div "b&w" at bounding box center [351, 144] width 180 height 10
click at [283, 175] on div "alpha" at bounding box center [280, 175] width 19 height 6
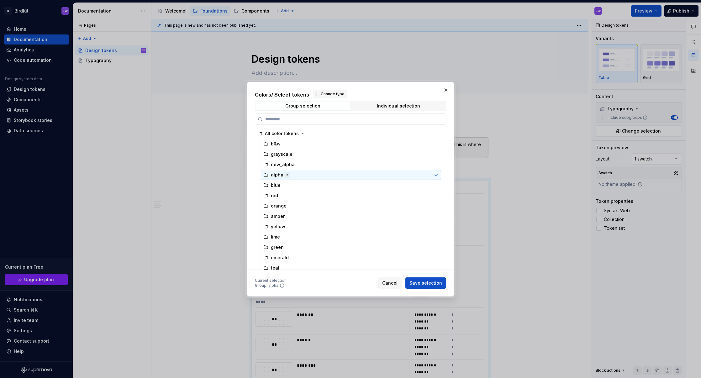
click at [287, 173] on icon "button" at bounding box center [287, 174] width 5 height 5
click at [286, 174] on icon "button" at bounding box center [287, 174] width 5 height 5
click at [402, 105] on div "Individual selection" at bounding box center [398, 105] width 43 height 5
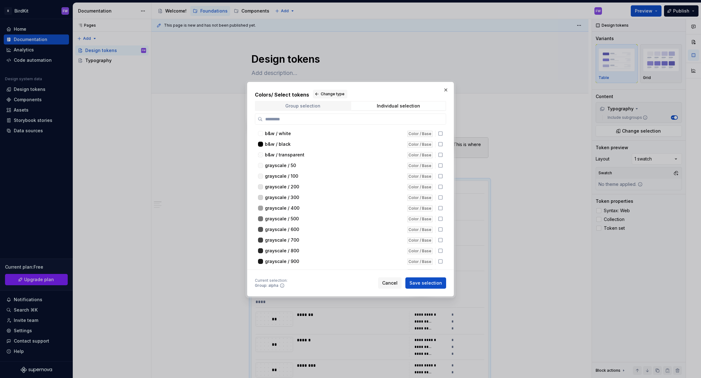
click at [302, 103] on div "Group selection" at bounding box center [302, 105] width 35 height 5
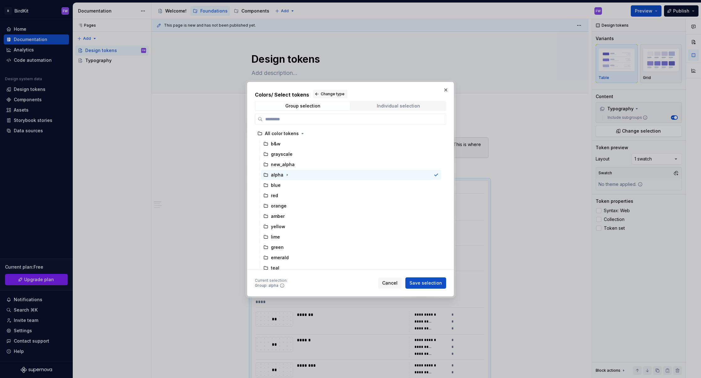
click at [388, 105] on div "Individual selection" at bounding box center [398, 105] width 43 height 5
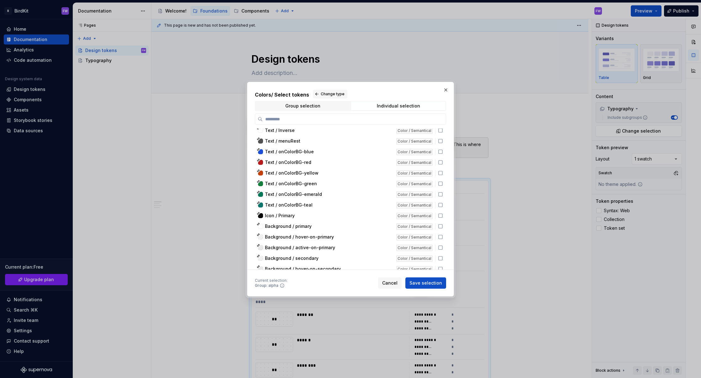
scroll to position [2760, 0]
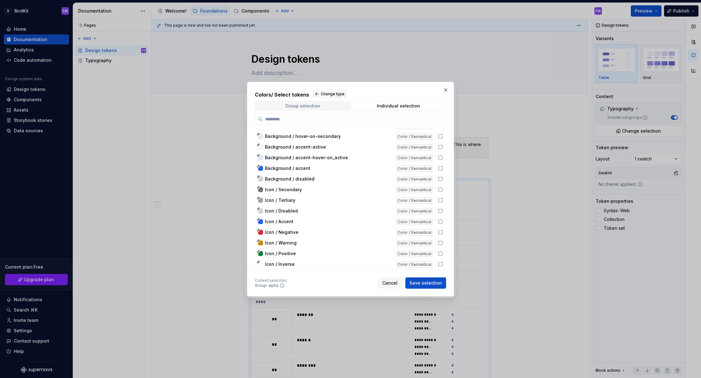
click at [288, 106] on div "Group selection" at bounding box center [302, 105] width 35 height 5
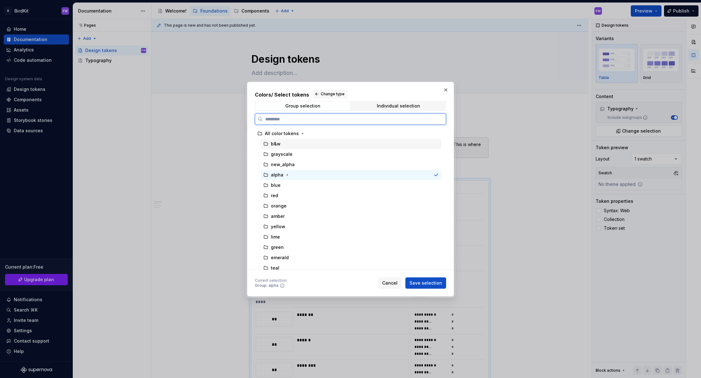
click at [279, 142] on div "b&w" at bounding box center [276, 144] width 10 height 6
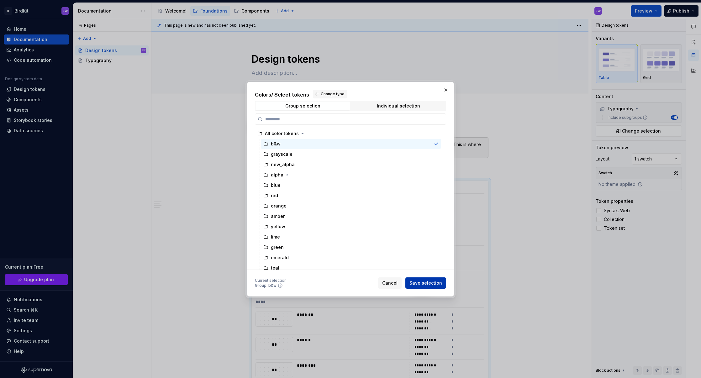
click at [428, 284] on span "Save selection" at bounding box center [426, 283] width 33 height 6
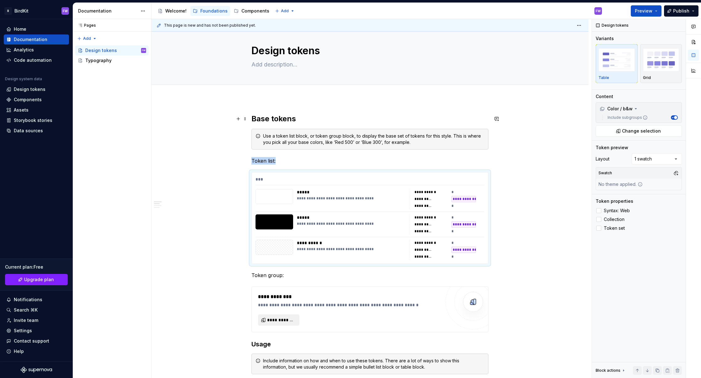
scroll to position [0, 0]
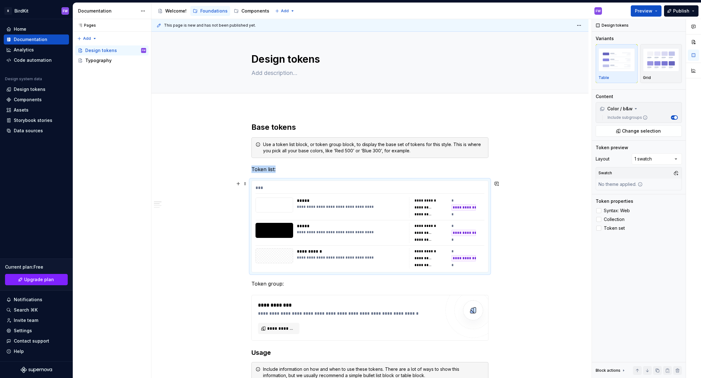
click at [463, 209] on div "**********" at bounding box center [464, 207] width 24 height 6
click at [437, 201] on div "**********" at bounding box center [426, 200] width 23 height 5
click at [516, 69] on img "button" at bounding box center [661, 59] width 36 height 23
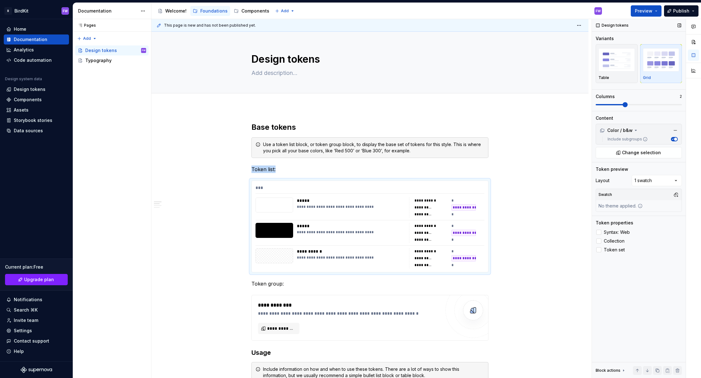
click at [516, 102] on span at bounding box center [625, 104] width 5 height 5
click at [370, 213] on div "**********" at bounding box center [351, 208] width 108 height 20
click at [248, 182] on span at bounding box center [245, 183] width 5 height 9
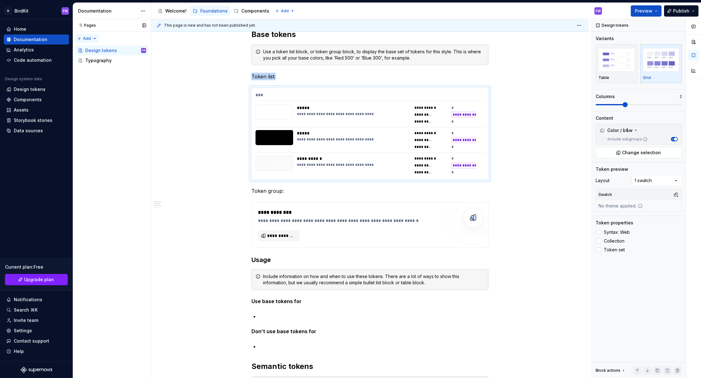
click at [86, 38] on div "Pages Pages Add Accessibility guide for tree Page tree. Navigate the tree with …" at bounding box center [112, 198] width 78 height 359
click at [97, 50] on div "New page" at bounding box center [107, 51] width 41 height 6
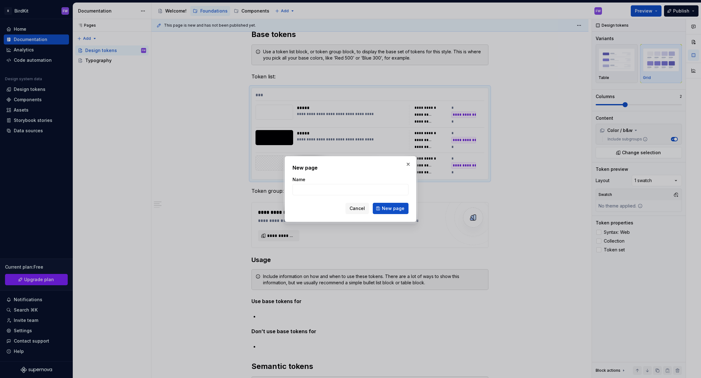
type textarea "*"
type input "Colors"
click button "New page" at bounding box center [391, 208] width 36 height 11
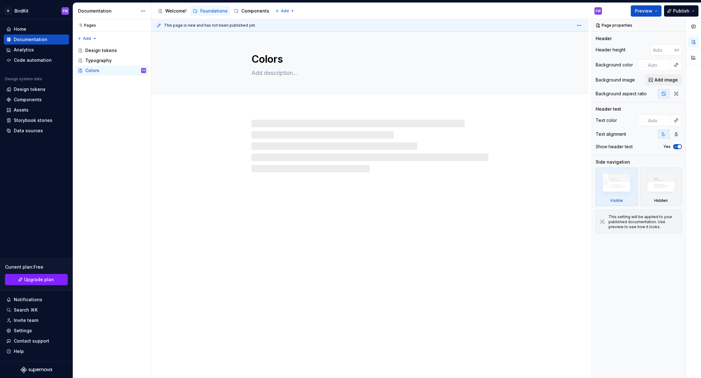
type textarea "*"
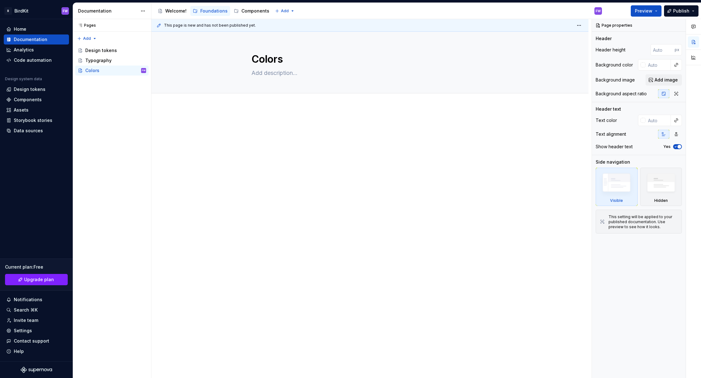
click at [270, 119] on div at bounding box center [369, 187] width 437 height 160
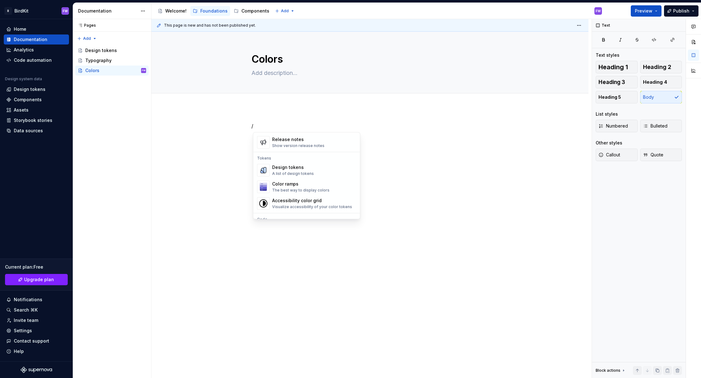
scroll to position [441, 0]
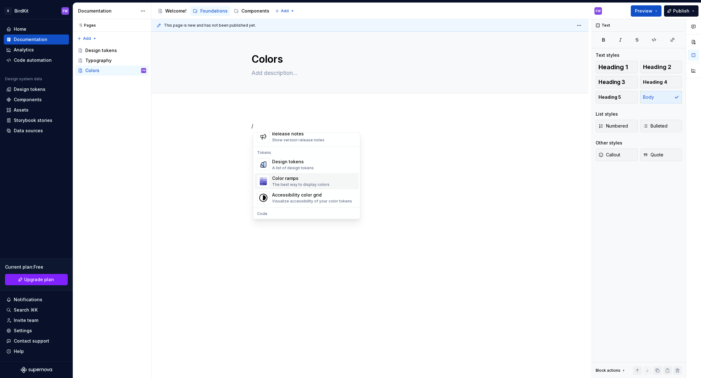
click at [293, 178] on div "Color ramps" at bounding box center [300, 179] width 57 height 6
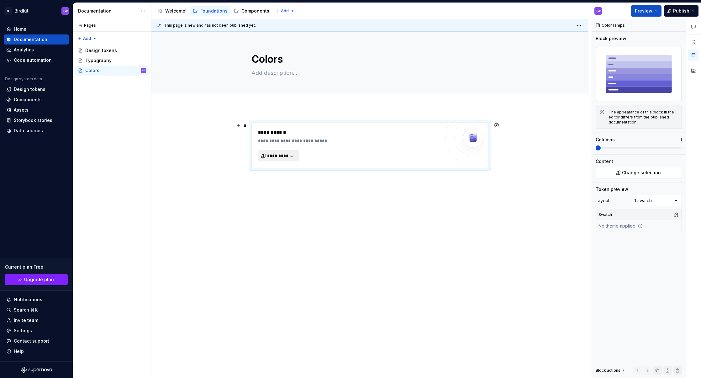
click at [278, 152] on button "**********" at bounding box center [278, 155] width 41 height 11
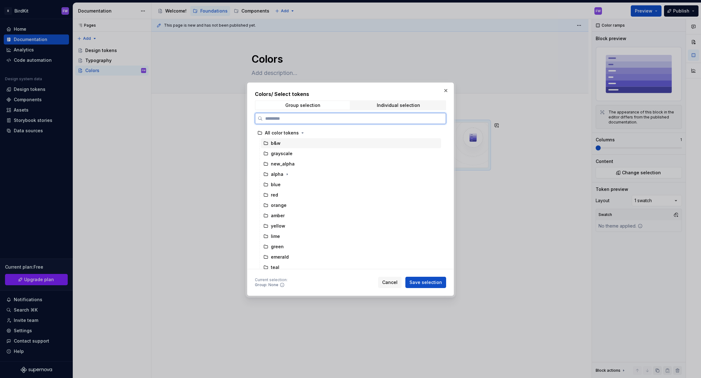
click at [274, 141] on div "b&w" at bounding box center [276, 143] width 10 height 6
click at [276, 155] on div "grayscale" at bounding box center [282, 154] width 22 height 6
click at [421, 280] on span "Save selection" at bounding box center [426, 282] width 33 height 6
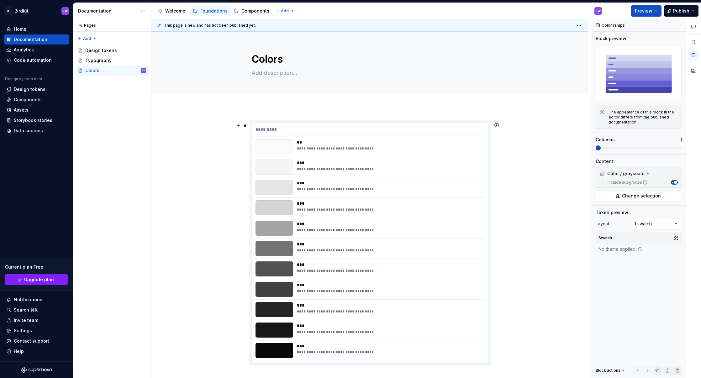
click at [283, 186] on div at bounding box center [275, 187] width 38 height 15
click at [516, 147] on span at bounding box center [679, 147] width 5 height 5
click at [516, 196] on span "Change selection" at bounding box center [641, 196] width 39 height 6
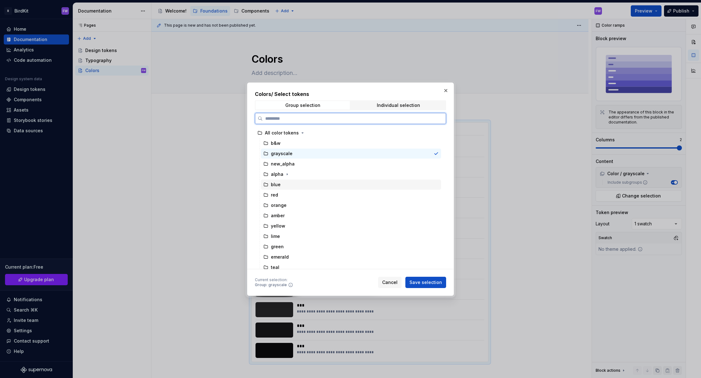
click at [280, 184] on div "blue" at bounding box center [276, 185] width 10 height 6
click at [284, 133] on div "All color tokens" at bounding box center [282, 133] width 34 height 6
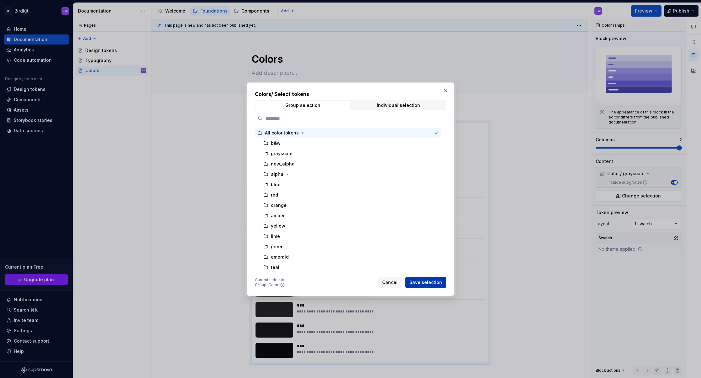
click at [425, 280] on span "Save selection" at bounding box center [426, 282] width 33 height 6
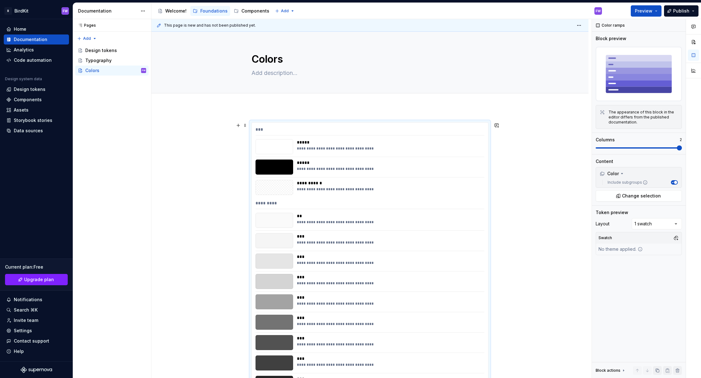
scroll to position [1, 0]
click at [516, 193] on span "Change selection" at bounding box center [641, 196] width 39 height 6
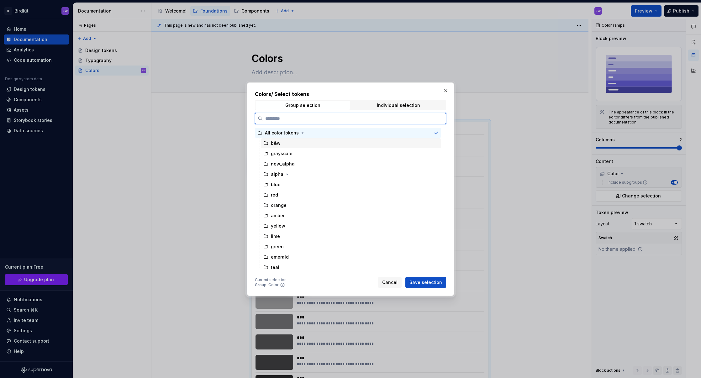
click at [269, 143] on div "b&w" at bounding box center [271, 143] width 17 height 6
click at [319, 134] on div "All color tokens" at bounding box center [348, 133] width 186 height 10
drag, startPoint x: 438, startPoint y: 280, endPoint x: 511, endPoint y: 274, distance: 73.0
click at [438, 280] on span "Save selection" at bounding box center [426, 282] width 33 height 6
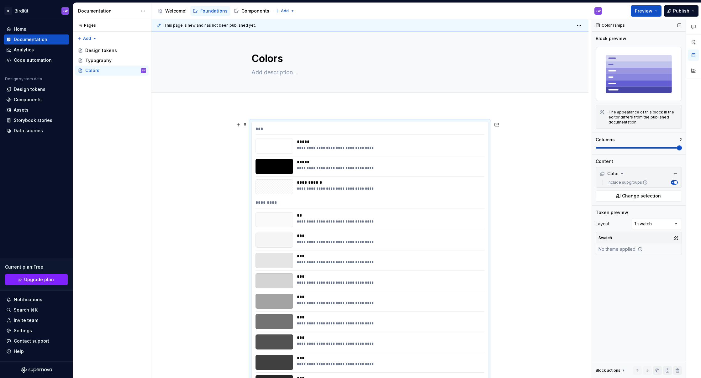
scroll to position [103, 0]
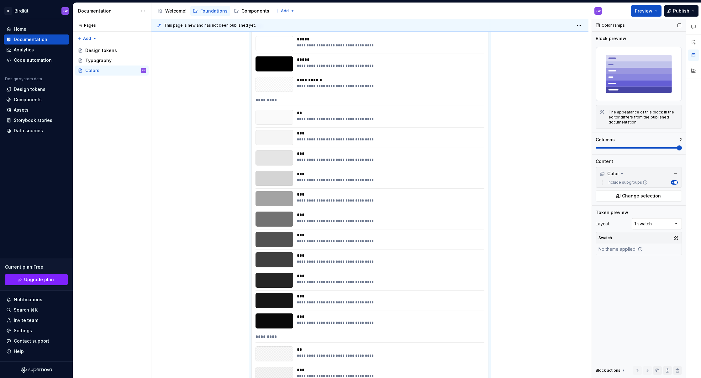
click at [516, 225] on div "Comments Open comments No comments yet Select ‘Comment’ from the block context …" at bounding box center [646, 198] width 109 height 359
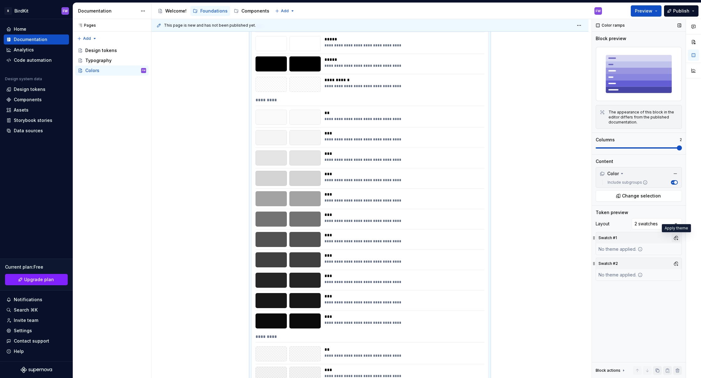
click at [516, 237] on button "button" at bounding box center [676, 238] width 9 height 9
click at [516, 264] on div "Dark" at bounding box center [622, 262] width 10 height 6
click at [516, 270] on div "Neutral" at bounding box center [625, 272] width 16 height 6
click at [516, 272] on div "Neutral" at bounding box center [625, 272] width 16 height 6
click at [516, 260] on div "Dark" at bounding box center [622, 262] width 10 height 6
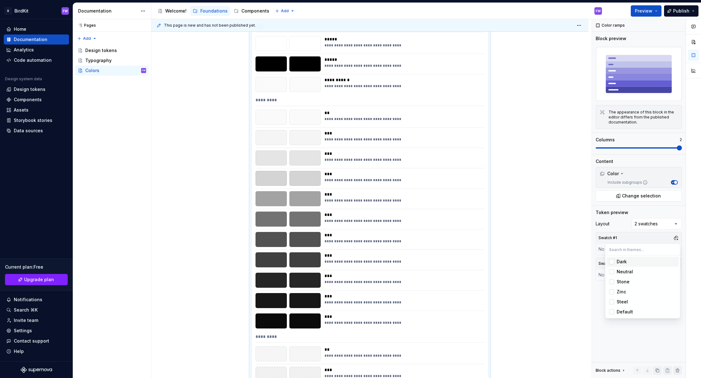
click at [516, 258] on html "B BirdKit FW Home Documentation Analytics Code automation Design system data De…" at bounding box center [350, 189] width 701 height 378
click at [516, 263] on div "Swatch #2" at bounding box center [639, 263] width 86 height 11
click at [516, 263] on button "button" at bounding box center [676, 263] width 9 height 9
click at [516, 327] on div "Steel" at bounding box center [622, 328] width 11 height 6
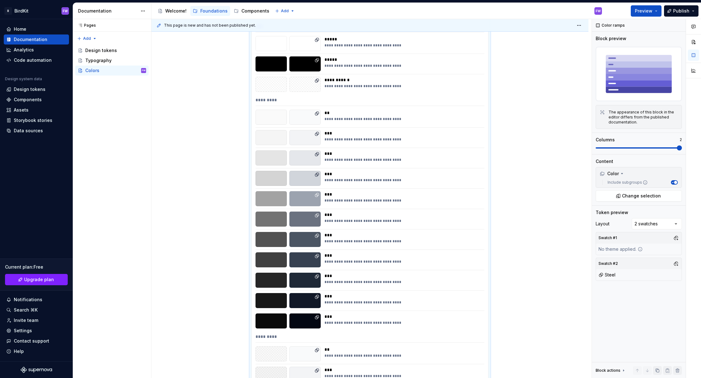
click at [516, 281] on html "B BirdKit FW Home Documentation Analytics Code automation Design system data De…" at bounding box center [350, 189] width 701 height 378
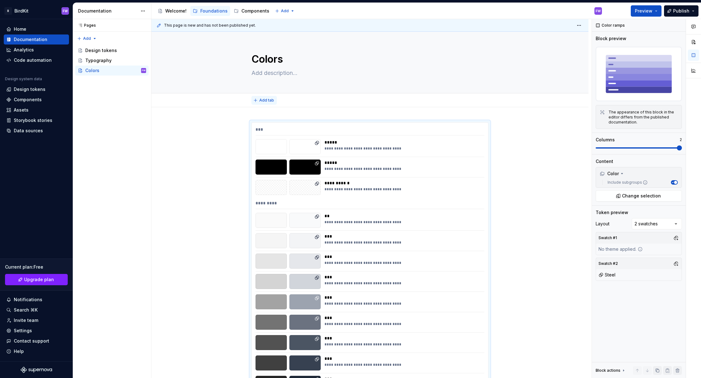
click at [262, 101] on span "Add tab" at bounding box center [266, 100] width 15 height 5
click at [516, 197] on span "Change selection" at bounding box center [641, 196] width 39 height 6
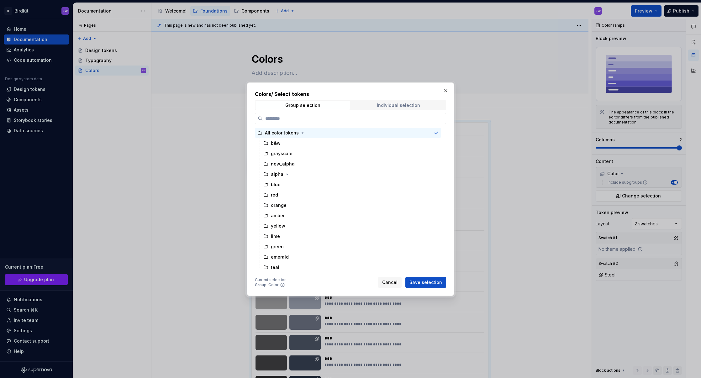
click at [372, 102] on span "Individual selection" at bounding box center [398, 105] width 94 height 9
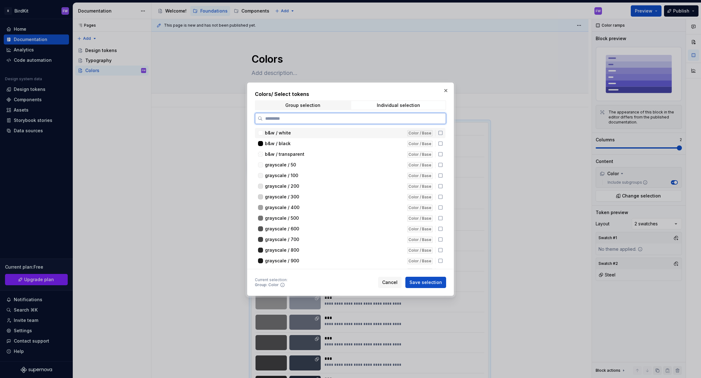
click at [269, 132] on span "b&w / white" at bounding box center [278, 133] width 26 height 6
click at [280, 140] on div "b&w / black Color / Base" at bounding box center [350, 144] width 191 height 10
click at [425, 287] on button "Save selection" at bounding box center [425, 282] width 41 height 11
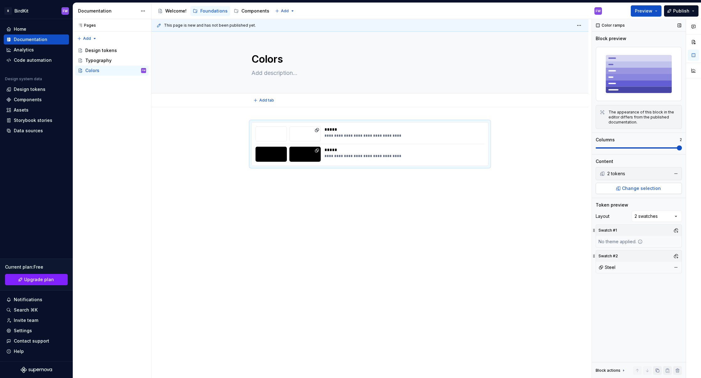
click at [516, 183] on button "Change selection" at bounding box center [639, 188] width 86 height 11
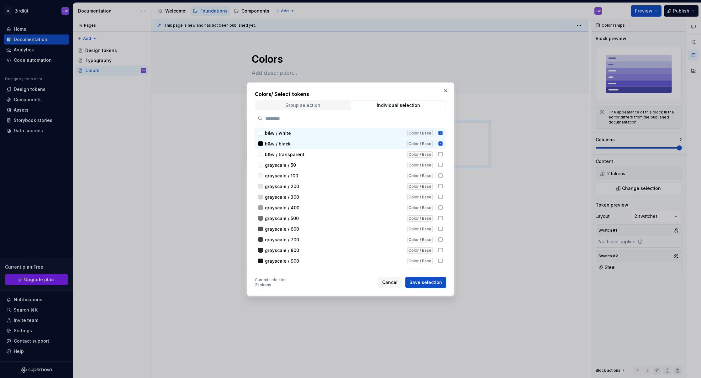
drag, startPoint x: 278, startPoint y: 104, endPoint x: 280, endPoint y: 107, distance: 3.5
click at [278, 104] on span "Group selection" at bounding box center [303, 105] width 94 height 9
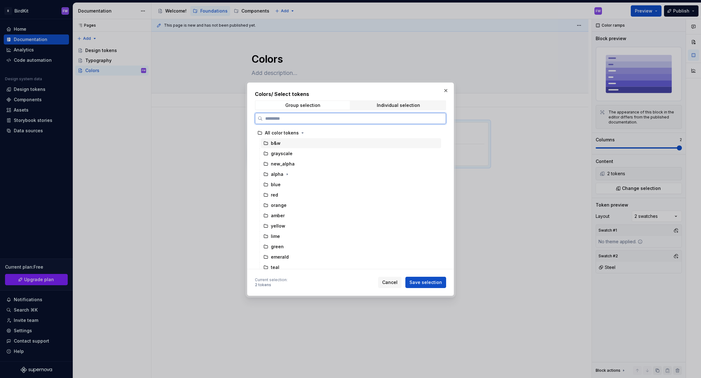
click at [275, 142] on div "b&w" at bounding box center [276, 143] width 10 height 6
click at [283, 152] on div "grayscale" at bounding box center [282, 154] width 22 height 6
click at [282, 142] on div "b&w" at bounding box center [351, 143] width 180 height 10
click at [427, 280] on span "Save selection" at bounding box center [426, 282] width 33 height 6
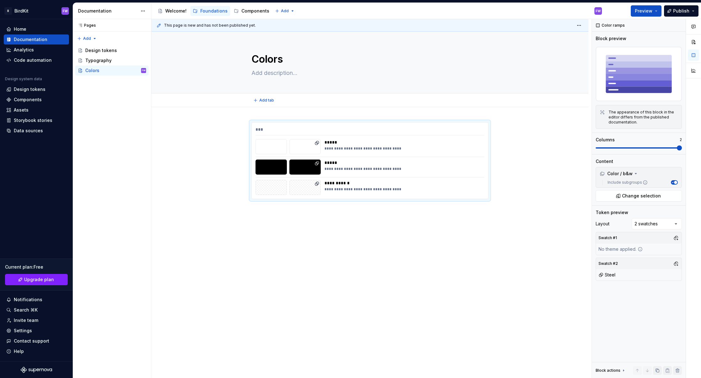
type textarea "*"
click at [278, 225] on div "**********" at bounding box center [369, 213] width 437 height 213
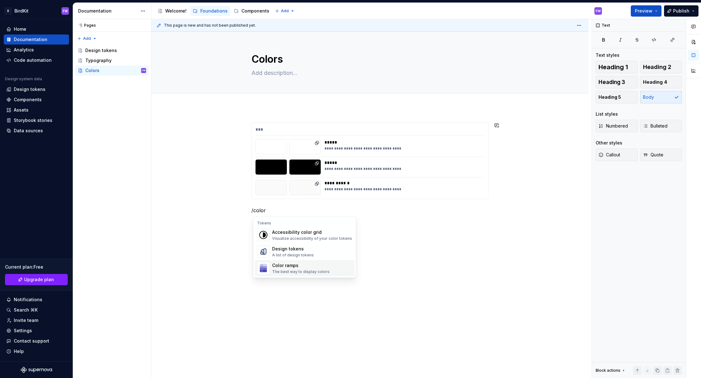
click at [283, 264] on div "Color ramps" at bounding box center [300, 265] width 57 height 6
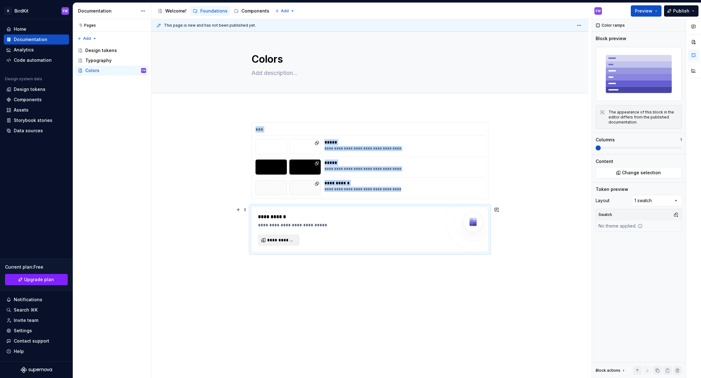
click at [288, 240] on span "**********" at bounding box center [281, 240] width 28 height 6
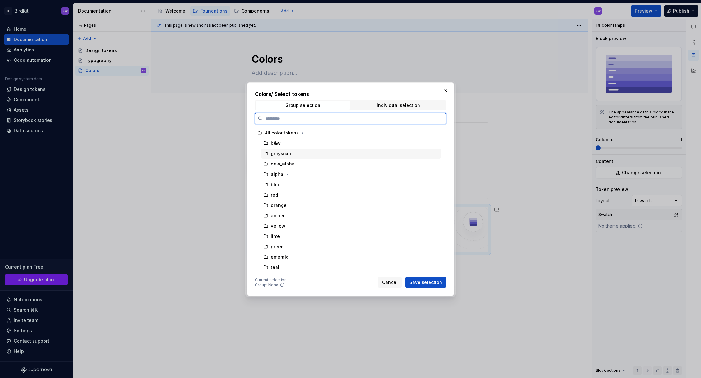
click at [282, 154] on div "grayscale" at bounding box center [282, 154] width 22 height 6
click at [422, 278] on button "Save selection" at bounding box center [425, 282] width 41 height 11
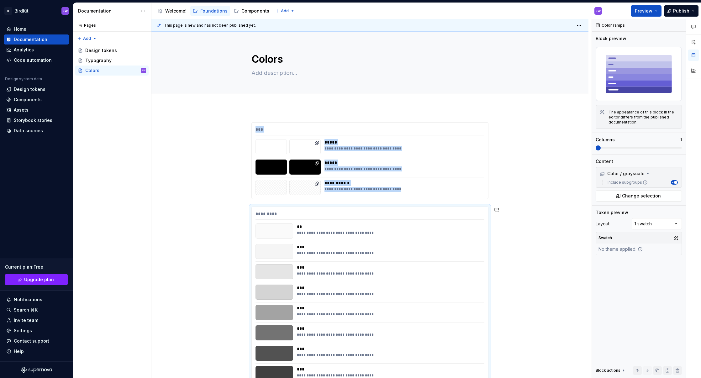
scroll to position [68, 0]
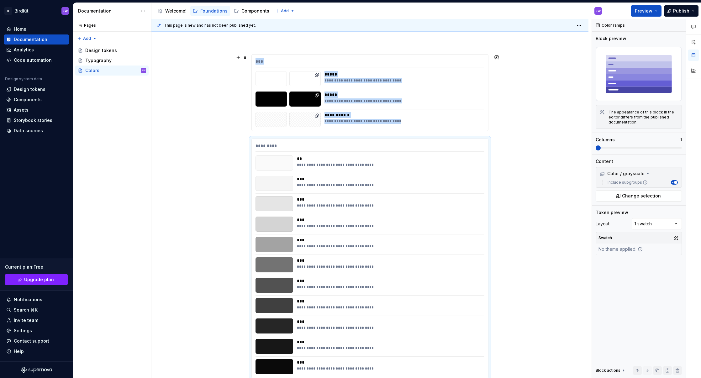
click at [505, 102] on div "**********" at bounding box center [369, 269] width 437 height 460
click at [516, 11] on span "Preview" at bounding box center [644, 11] width 18 height 6
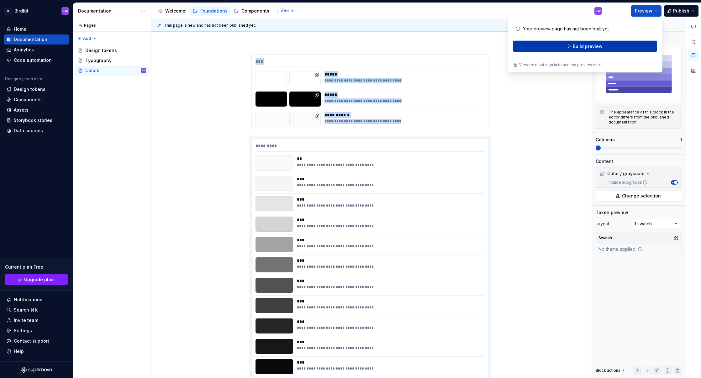
click at [516, 45] on span "Build preview" at bounding box center [588, 46] width 30 height 6
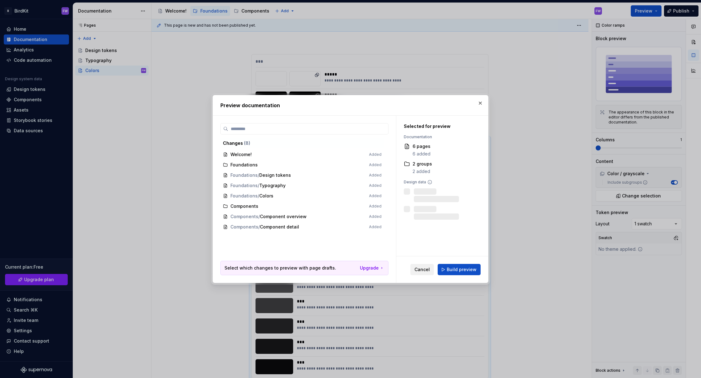
click at [419, 270] on span "Cancel" at bounding box center [422, 270] width 15 height 6
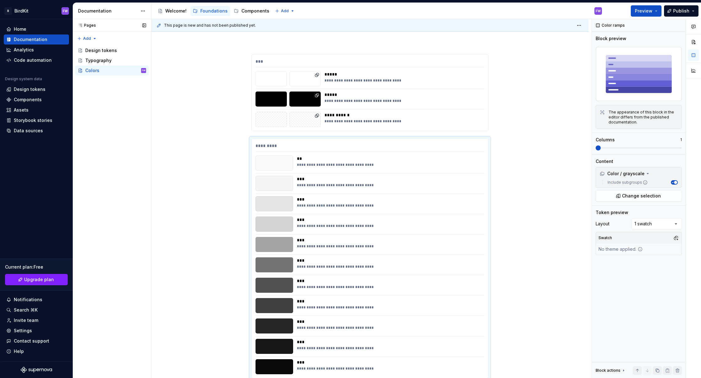
click at [92, 27] on div "Pages" at bounding box center [85, 25] width 21 height 5
click at [145, 11] on html "B BirdKit FW Home Documentation Analytics Code automation Design system data De…" at bounding box center [350, 189] width 701 height 378
click at [178, 87] on html "B BirdKit FW Home Documentation Analytics Code automation Design system data De…" at bounding box center [350, 189] width 701 height 378
click at [26, 46] on div "Analytics" at bounding box center [36, 50] width 65 height 10
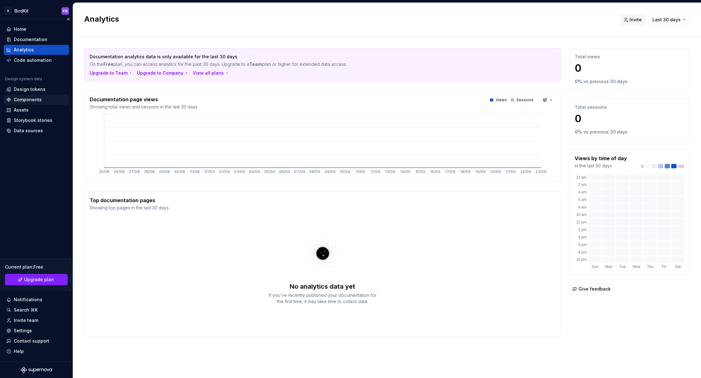
click at [26, 98] on div "Components" at bounding box center [28, 100] width 28 height 6
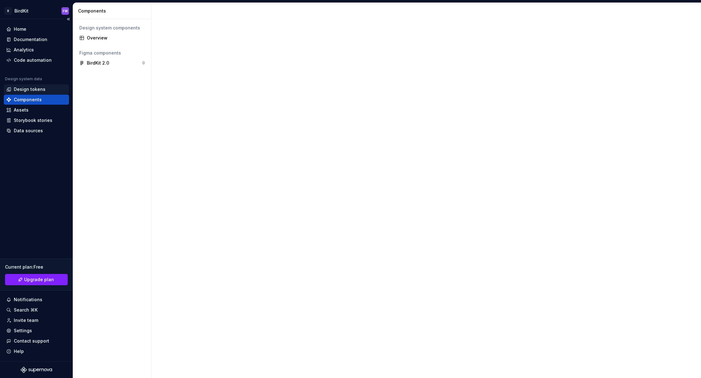
click at [29, 88] on div "Design tokens" at bounding box center [30, 89] width 32 height 6
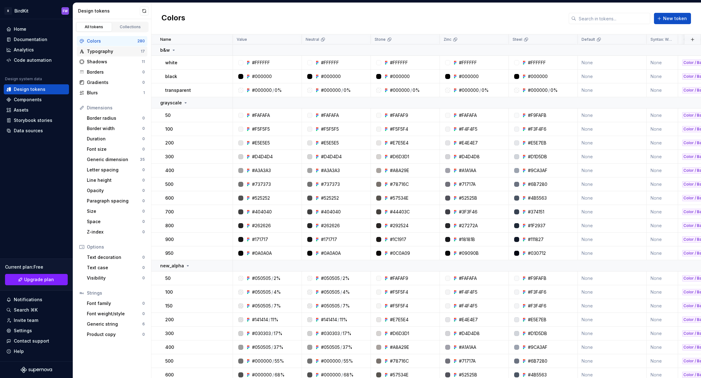
click at [95, 53] on div "Typography" at bounding box center [114, 51] width 54 height 6
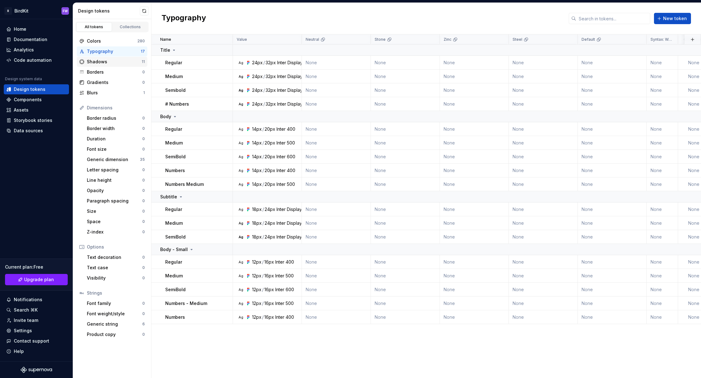
click at [94, 61] on div "Shadows" at bounding box center [114, 62] width 55 height 6
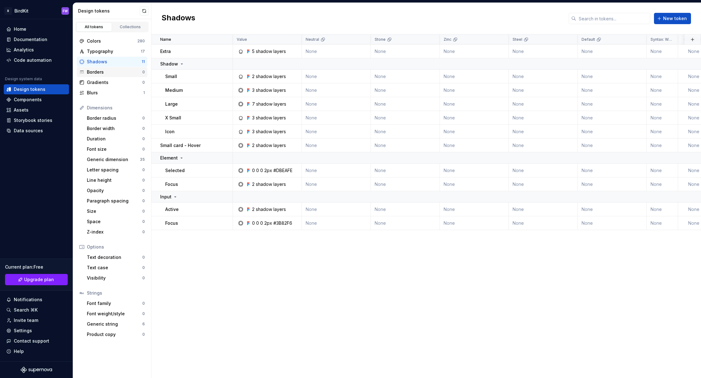
click at [95, 73] on div "Borders" at bounding box center [115, 72] width 56 height 6
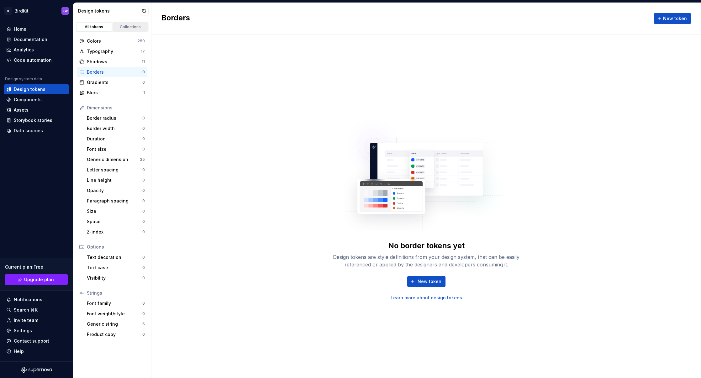
click at [122, 28] on div "Collections" at bounding box center [130, 26] width 31 height 5
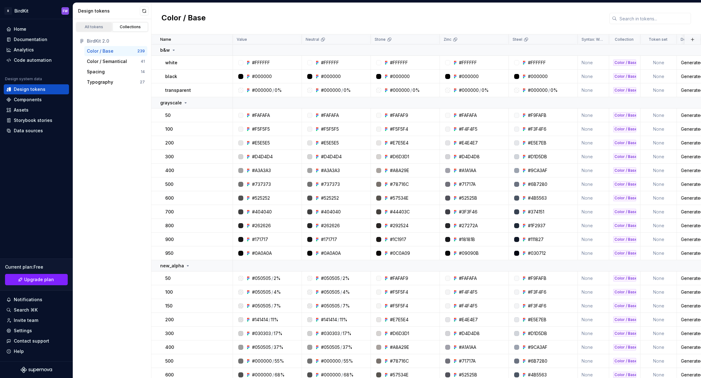
click at [99, 27] on div "All tokens" at bounding box center [93, 26] width 31 height 5
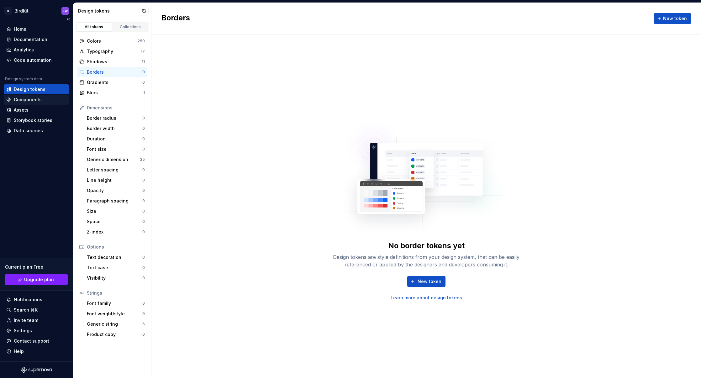
click at [28, 99] on div "Components" at bounding box center [28, 100] width 28 height 6
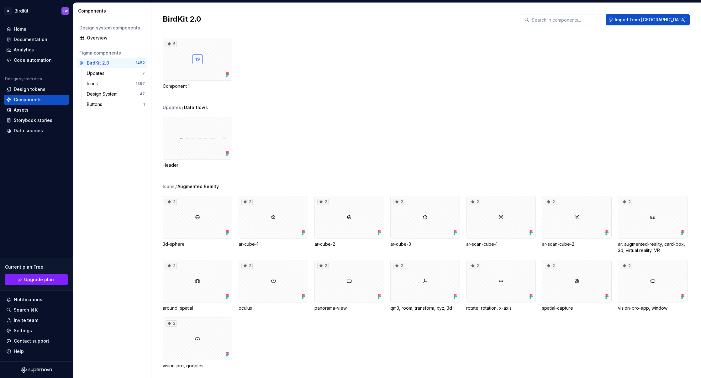
scroll to position [251, 0]
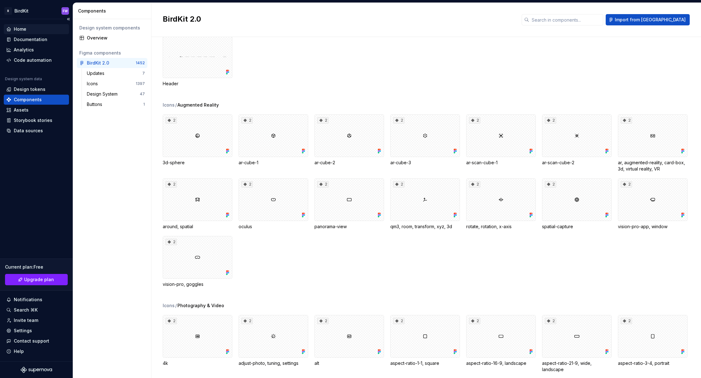
click at [20, 26] on div "Home" at bounding box center [20, 29] width 13 height 6
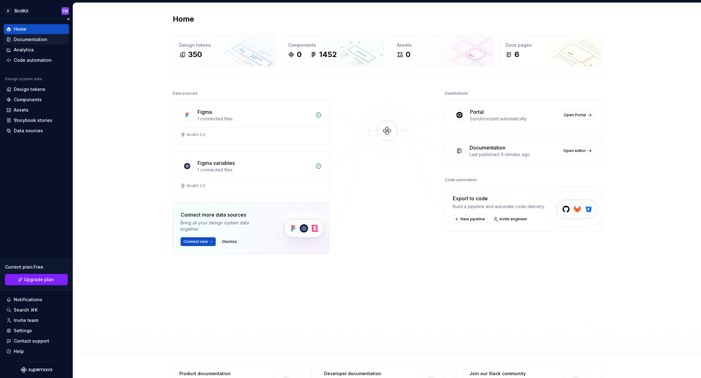
click at [37, 39] on div "Documentation" at bounding box center [31, 39] width 34 height 6
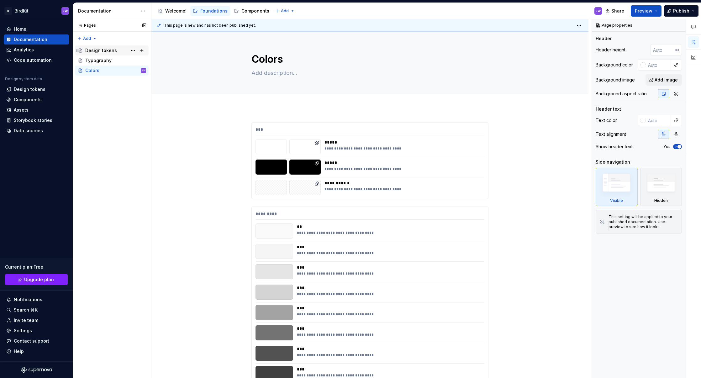
click at [94, 52] on div "Design tokens" at bounding box center [101, 50] width 32 height 6
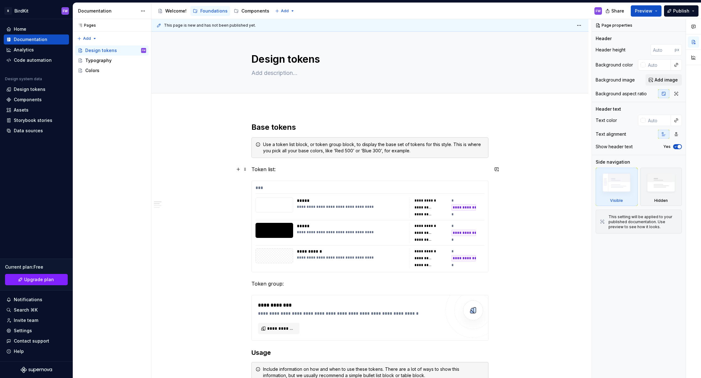
type textarea "*"
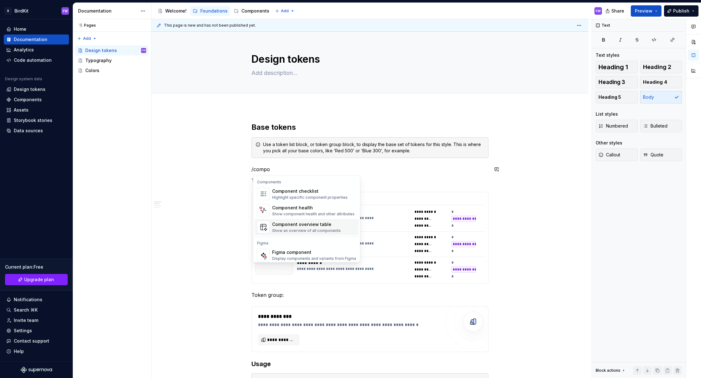
scroll to position [19, 0]
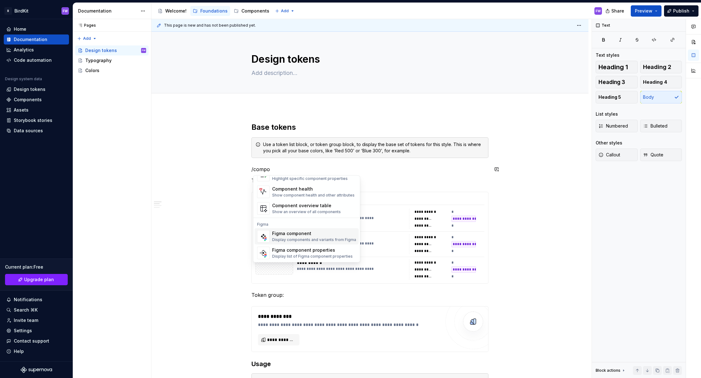
click at [285, 234] on div "Figma component" at bounding box center [314, 233] width 84 height 6
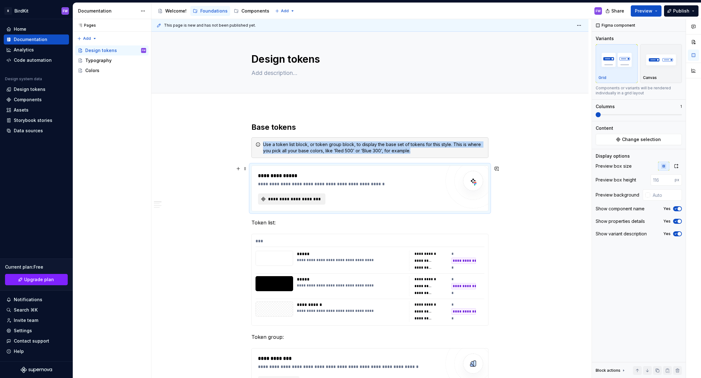
click at [281, 196] on span "**********" at bounding box center [294, 199] width 54 height 6
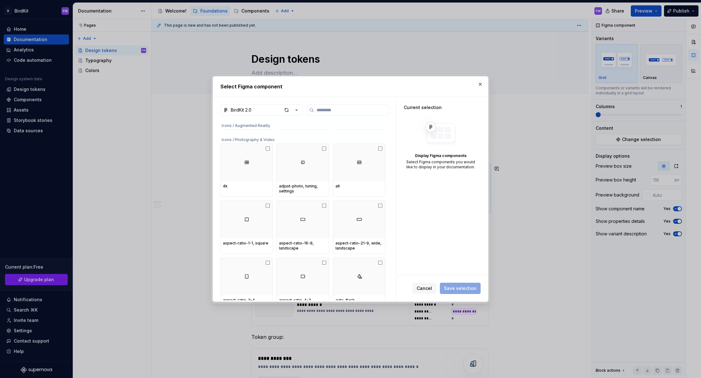
scroll to position [0, 0]
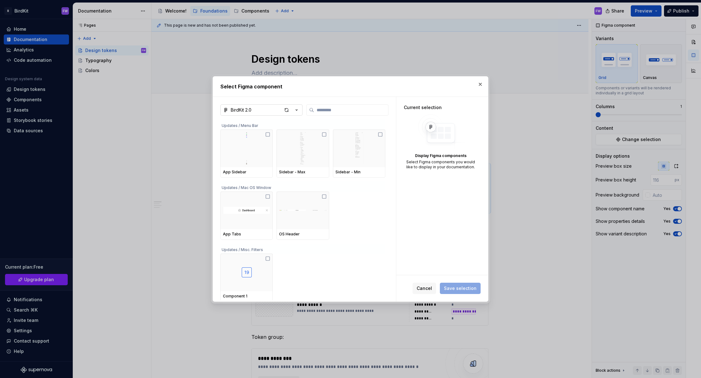
click at [273, 109] on button "BirdKit 2.0" at bounding box center [261, 109] width 82 height 11
click at [352, 217] on div "Select Figma component BirdKit 2.0 Updates / Menu Bar App Sidebar Sidebar - Max…" at bounding box center [350, 189] width 701 height 378
click at [306, 157] on img at bounding box center [302, 148] width 47 height 33
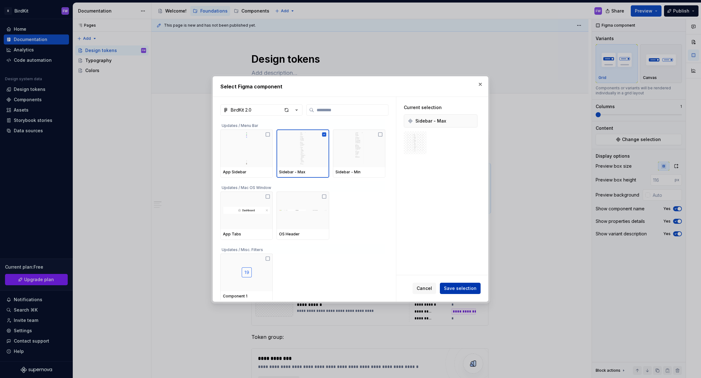
click at [463, 287] on span "Save selection" at bounding box center [460, 288] width 33 height 6
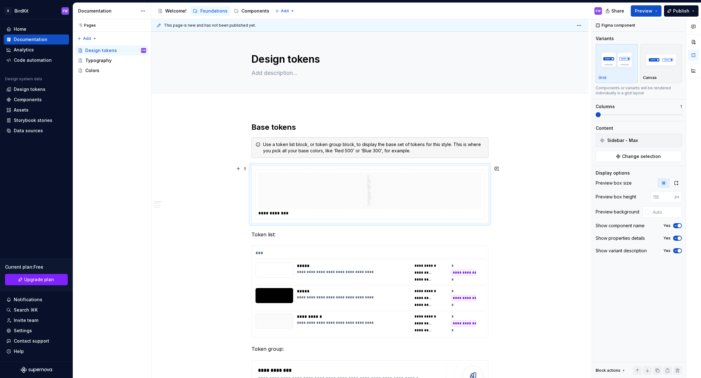
click at [254, 204] on div "**********" at bounding box center [370, 194] width 236 height 57
click at [241, 169] on button "button" at bounding box center [238, 168] width 9 height 9
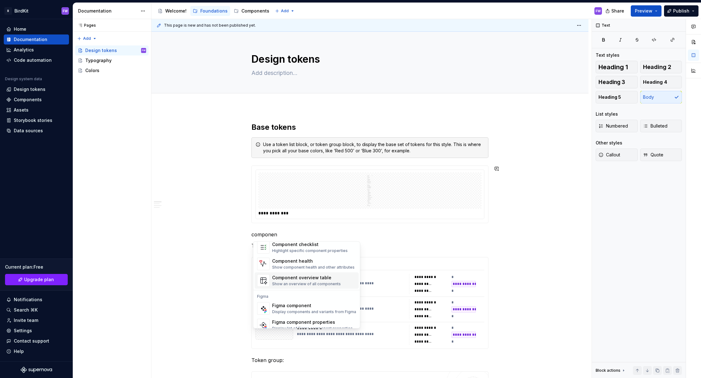
scroll to position [19, 0]
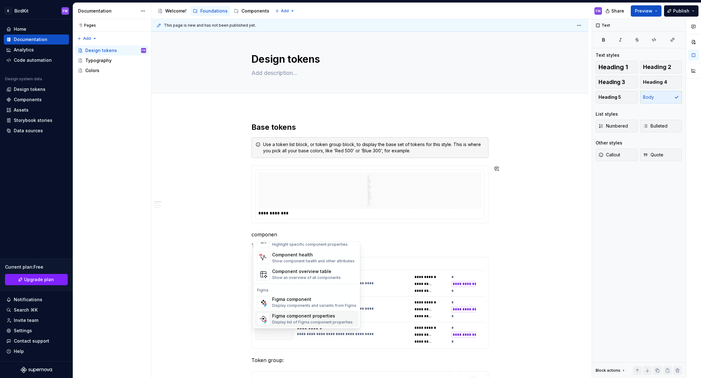
click at [292, 315] on div "Figma component properties" at bounding box center [312, 316] width 81 height 6
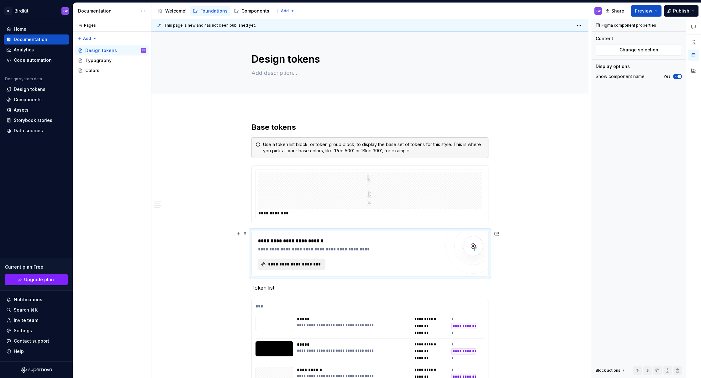
click at [283, 267] on span "**********" at bounding box center [294, 264] width 54 height 6
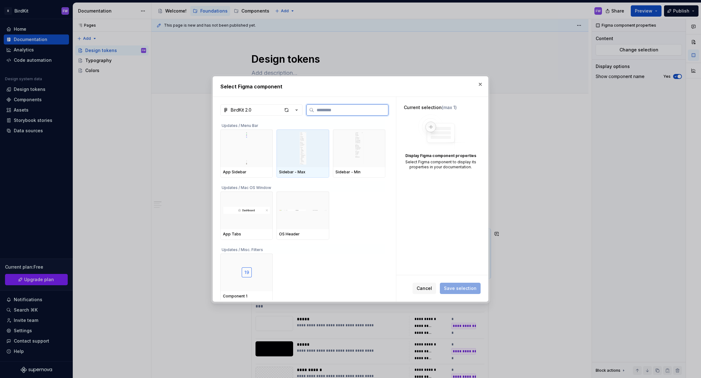
click at [302, 142] on img at bounding box center [302, 148] width 47 height 33
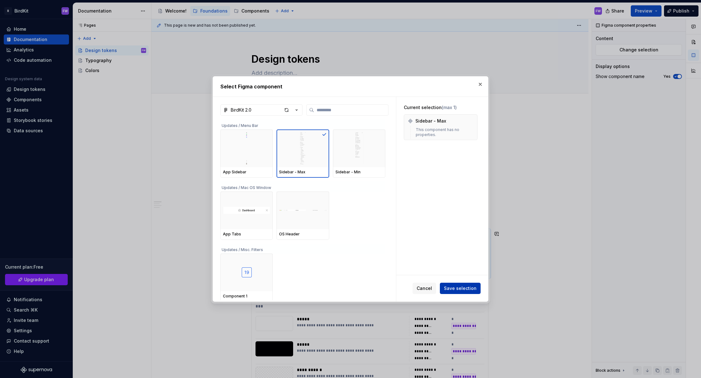
click at [457, 285] on button "Save selection" at bounding box center [460, 288] width 41 height 11
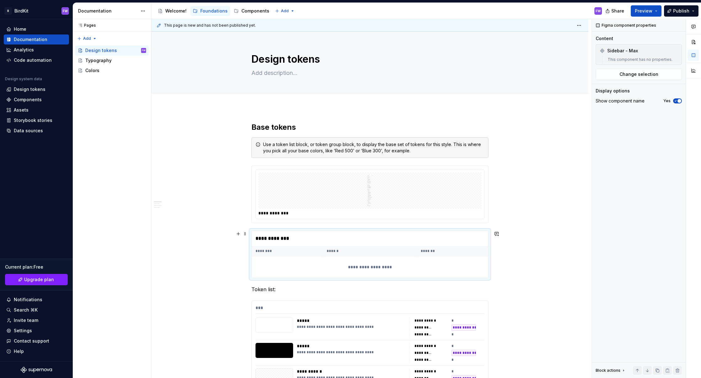
click at [326, 249] on th "******" at bounding box center [370, 251] width 94 height 10
click at [261, 252] on th "********" at bounding box center [287, 251] width 71 height 10
click at [241, 236] on button "button" at bounding box center [238, 234] width 9 height 9
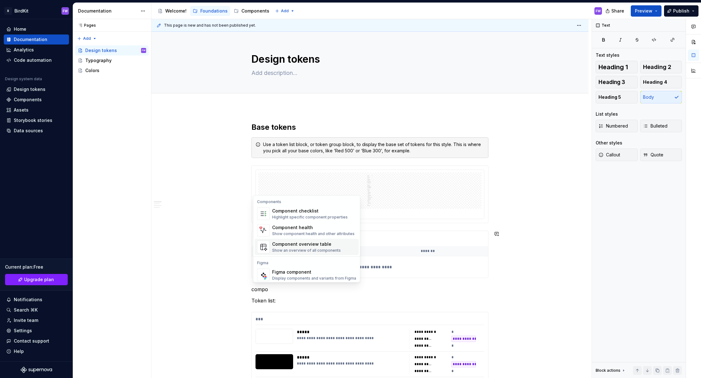
click at [288, 239] on span "Component overview table Show an overview of all components" at bounding box center [307, 247] width 104 height 16
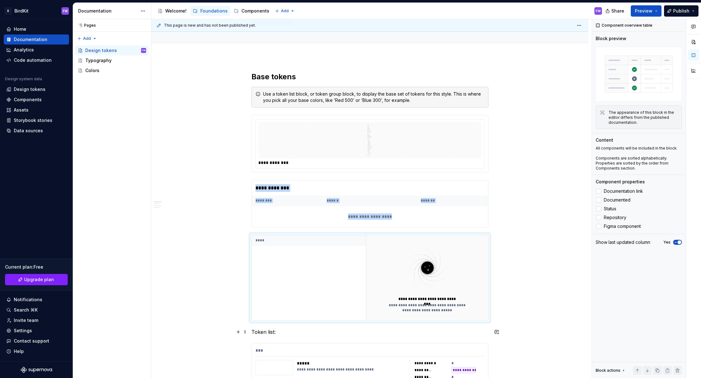
scroll to position [54, 0]
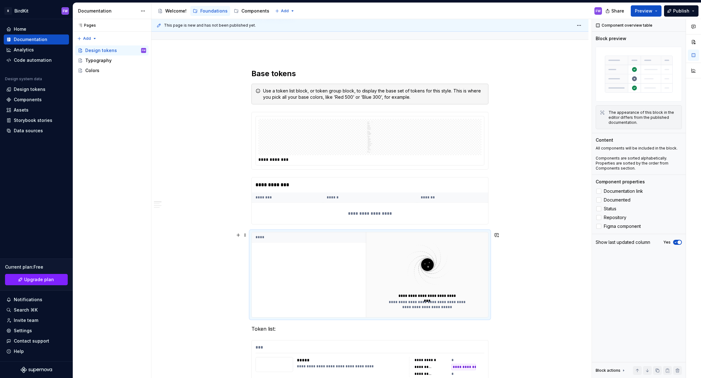
click at [288, 277] on div "****" at bounding box center [309, 274] width 114 height 85
click at [269, 244] on div "****" at bounding box center [309, 274] width 114 height 85
click at [246, 236] on span at bounding box center [245, 235] width 5 height 9
click at [339, 257] on div "****" at bounding box center [309, 274] width 114 height 85
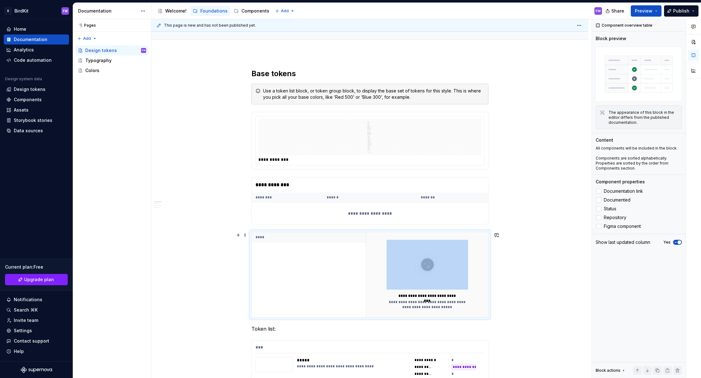
click at [339, 257] on div "****" at bounding box center [309, 274] width 114 height 85
click at [241, 237] on button "button" at bounding box center [238, 235] width 9 height 9
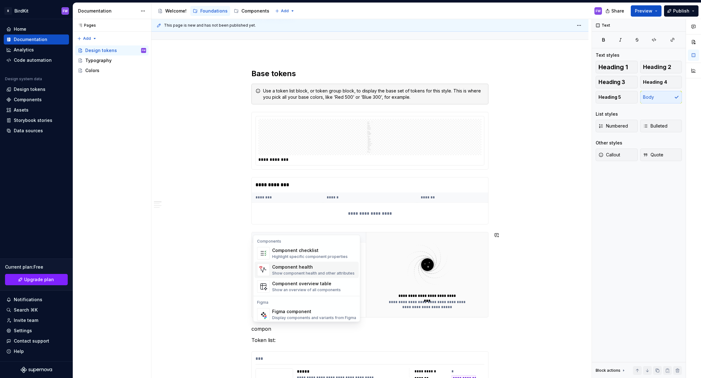
click at [303, 272] on div "Show component health and other attributes" at bounding box center [313, 273] width 82 height 5
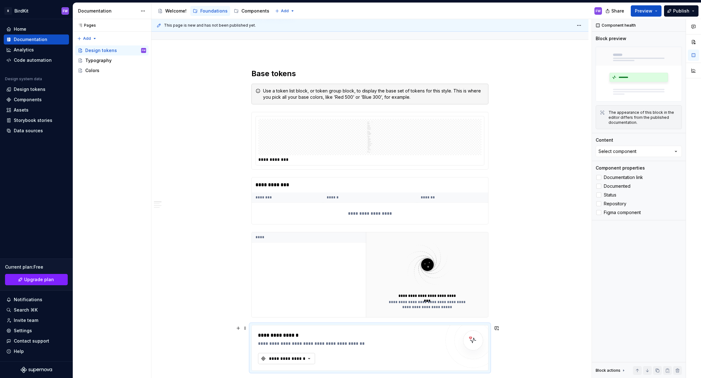
click at [288, 355] on button "**********" at bounding box center [286, 358] width 57 height 11
click at [298, 358] on div "**********" at bounding box center [287, 359] width 38 height 6
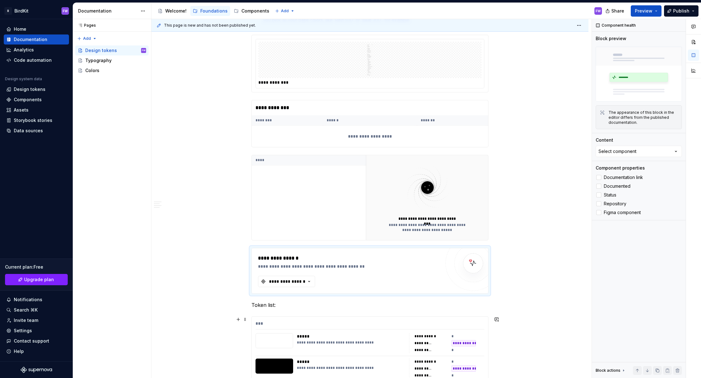
scroll to position [145, 0]
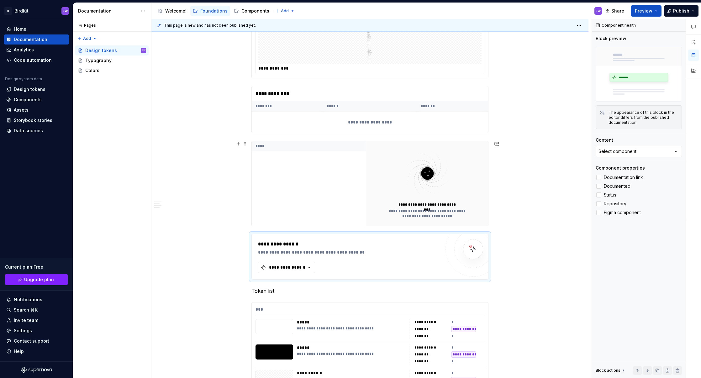
click at [433, 201] on div "**********" at bounding box center [427, 184] width 85 height 70
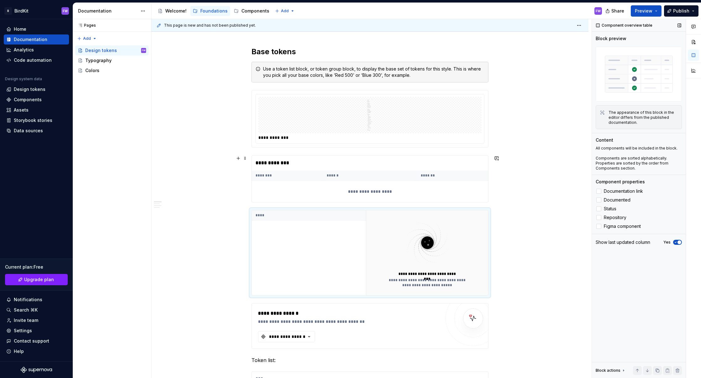
scroll to position [61, 0]
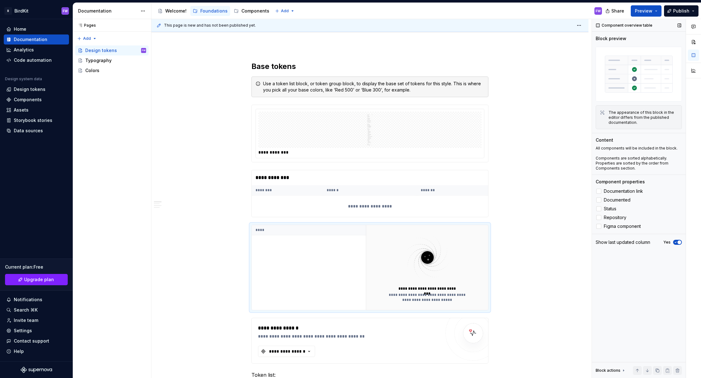
click at [516, 241] on icon "button" at bounding box center [675, 243] width 5 height 4
click at [516, 241] on span "button" at bounding box center [676, 243] width 4 height 4
click at [516, 209] on span "Status" at bounding box center [610, 208] width 13 height 5
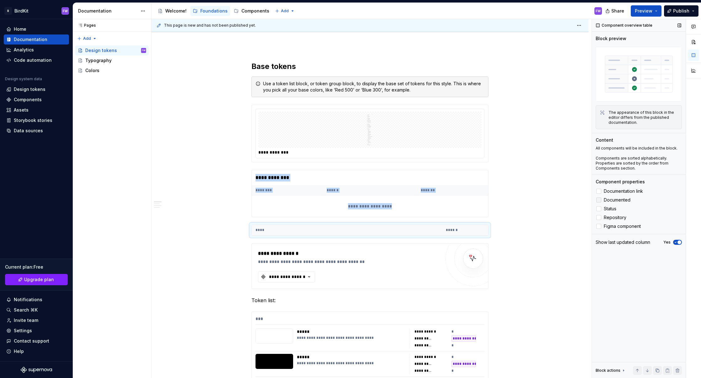
click at [516, 198] on span "Documented" at bounding box center [617, 200] width 27 height 5
click at [516, 188] on label "Documentation link" at bounding box center [639, 192] width 86 height 8
click at [516, 220] on span "Repository" at bounding box center [615, 217] width 23 height 5
click at [516, 227] on span "Figma component" at bounding box center [622, 226] width 37 height 5
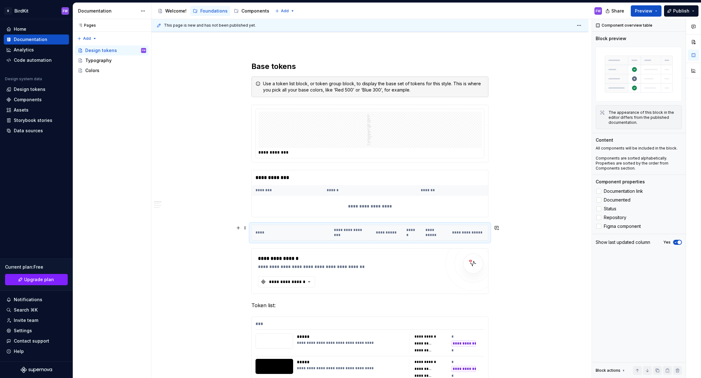
click at [299, 237] on th "****" at bounding box center [291, 232] width 78 height 15
click at [290, 267] on div "**********" at bounding box center [349, 267] width 182 height 6
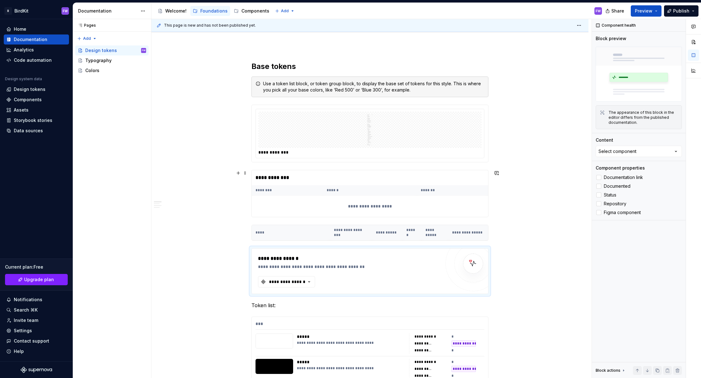
click at [300, 201] on div "**********" at bounding box center [370, 206] width 236 height 21
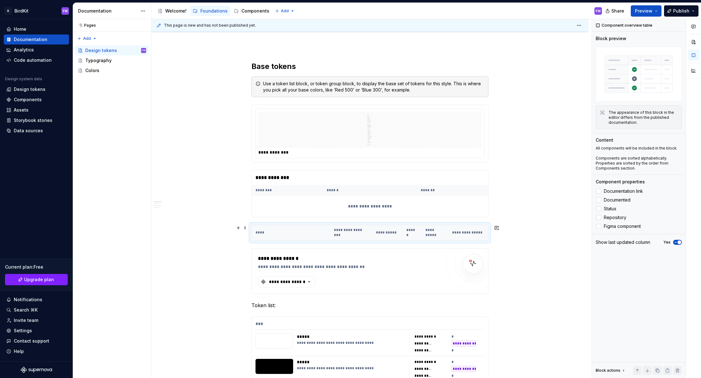
click at [297, 226] on th "****" at bounding box center [291, 232] width 78 height 15
click at [340, 147] on div at bounding box center [369, 130] width 223 height 36
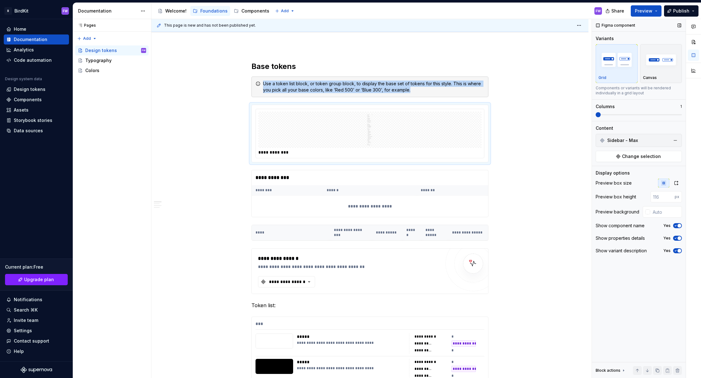
click at [516, 226] on icon "button" at bounding box center [675, 226] width 5 height 4
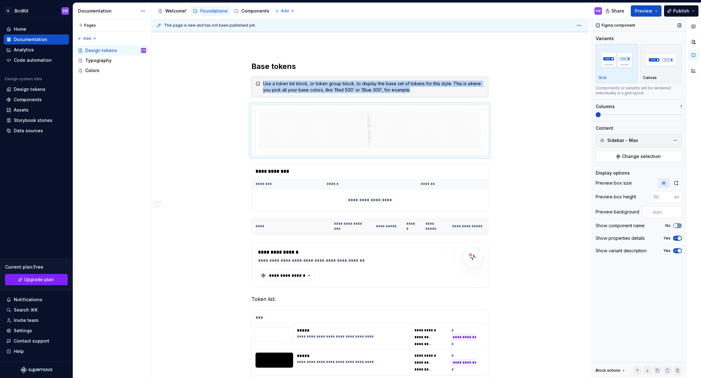
click at [516, 226] on span "button" at bounding box center [676, 226] width 4 height 4
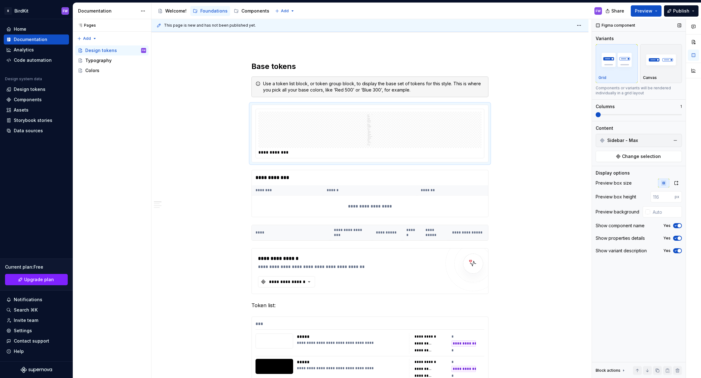
click at [516, 242] on div "Show properties details Yes" at bounding box center [639, 238] width 86 height 9
click at [516, 239] on icon "button" at bounding box center [675, 238] width 5 height 4
click at [516, 251] on icon "button" at bounding box center [675, 251] width 5 height 4
click at [516, 251] on span "button" at bounding box center [676, 251] width 4 height 4
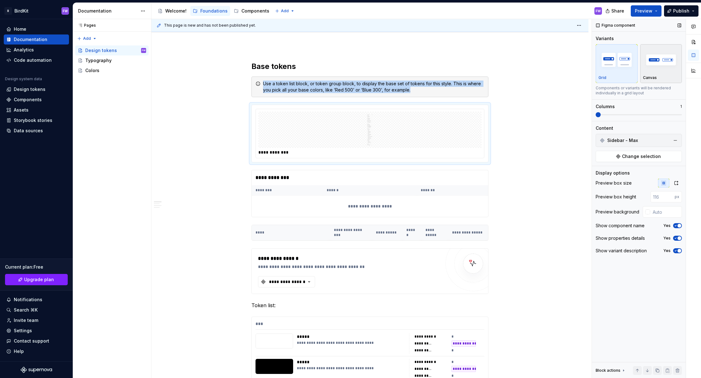
click at [516, 68] on img "button" at bounding box center [661, 59] width 36 height 23
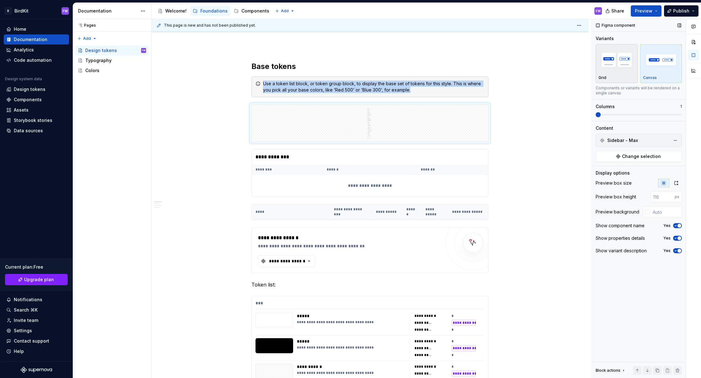
click at [516, 65] on img "button" at bounding box center [617, 59] width 36 height 23
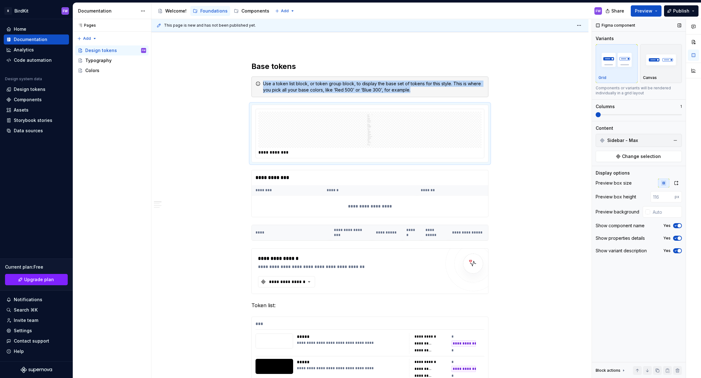
click at [516, 114] on span at bounding box center [598, 114] width 5 height 5
click at [516, 156] on button "Change selection" at bounding box center [639, 156] width 86 height 11
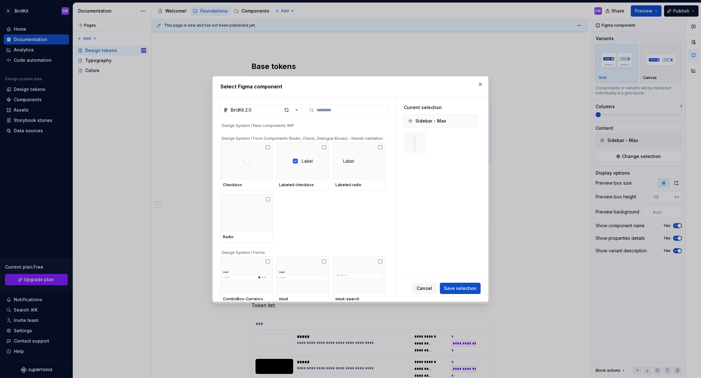
scroll to position [24530, 0]
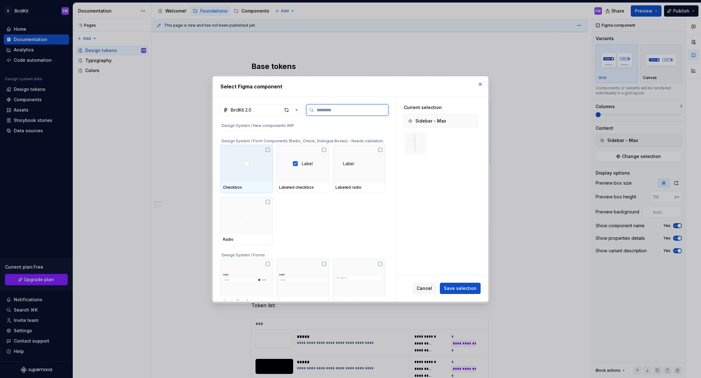
click at [241, 164] on div at bounding box center [246, 164] width 52 height 38
click at [468, 285] on span "Save selection" at bounding box center [460, 288] width 33 height 6
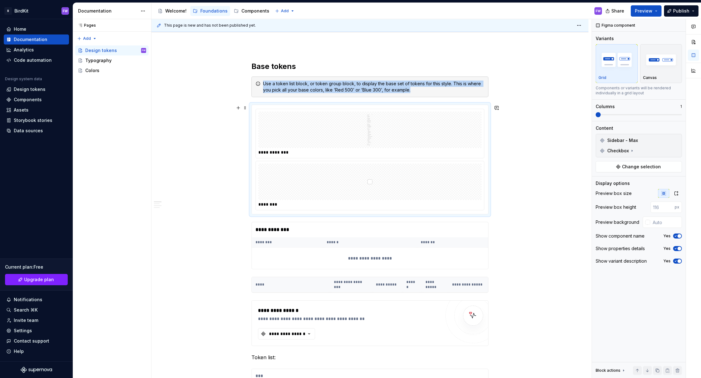
click at [358, 189] on div at bounding box center [369, 182] width 223 height 36
click at [516, 140] on button "button" at bounding box center [675, 140] width 9 height 9
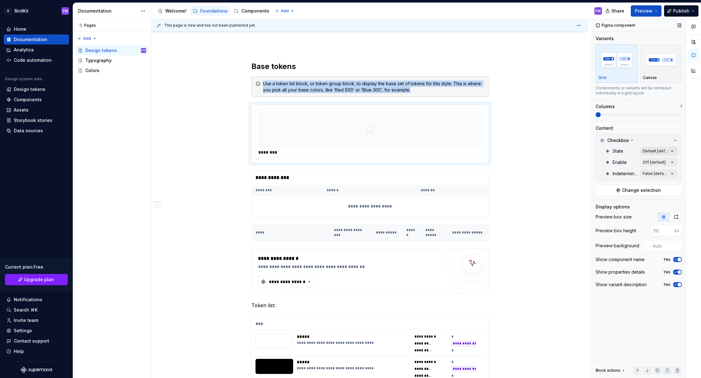
click at [516, 150] on div "Comments Open comments No comments yet Select ‘Comment’ from the block context …" at bounding box center [646, 198] width 109 height 359
click at [516, 137] on div "Comments Open comments No comments yet Select ‘Comment’ from the block context …" at bounding box center [646, 198] width 109 height 359
click at [516, 115] on span at bounding box center [652, 114] width 5 height 5
click at [516, 186] on button "Change selection" at bounding box center [639, 190] width 86 height 11
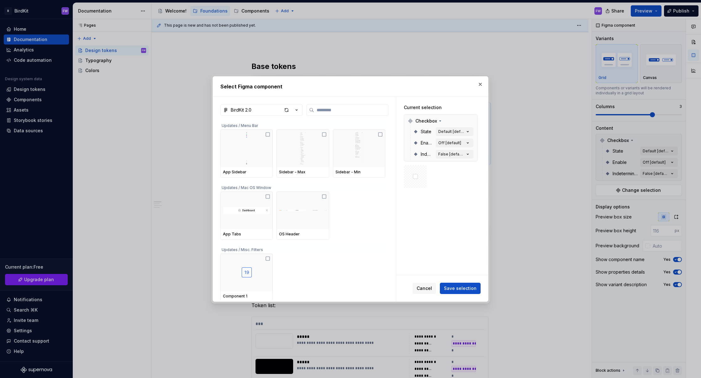
click at [482, 136] on div "Current selection Checkbox State Default [default] Enable Off [default] Indeter…" at bounding box center [440, 146] width 89 height 99
click at [454, 131] on div "Default [default]" at bounding box center [451, 131] width 26 height 5
click at [453, 130] on div "Default [default]" at bounding box center [451, 131] width 26 height 5
click at [454, 146] on button "Off [default]" at bounding box center [455, 143] width 38 height 9
click at [454, 154] on div "False [default]" at bounding box center [451, 154] width 26 height 5
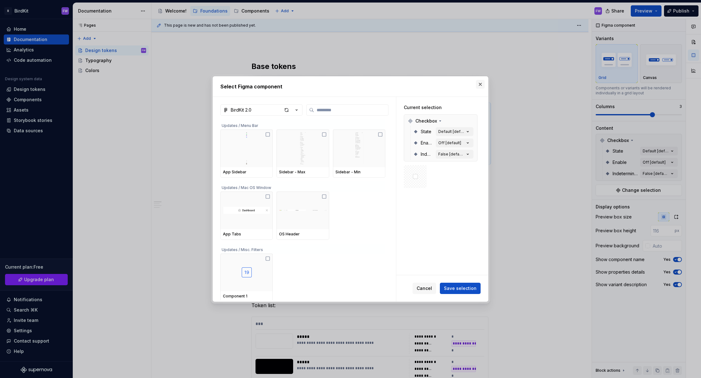
click at [477, 86] on button "button" at bounding box center [480, 84] width 9 height 9
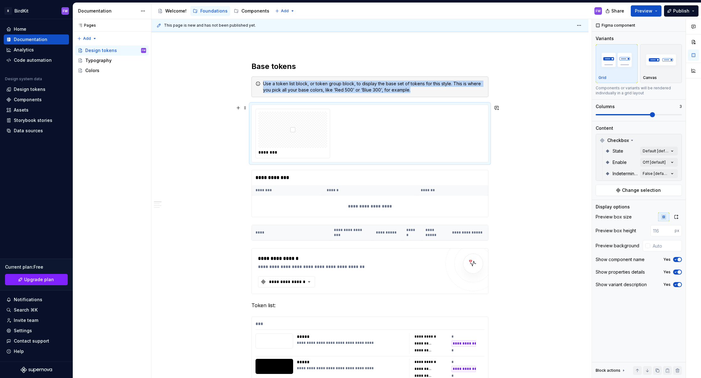
click at [294, 131] on img at bounding box center [292, 129] width 5 height 31
click at [294, 130] on img at bounding box center [292, 129] width 5 height 31
click at [516, 172] on div "Comments Open comments No comments yet Select ‘Comment’ from the block context …" at bounding box center [646, 198] width 109 height 359
click at [516, 184] on icon "button" at bounding box center [667, 185] width 5 height 4
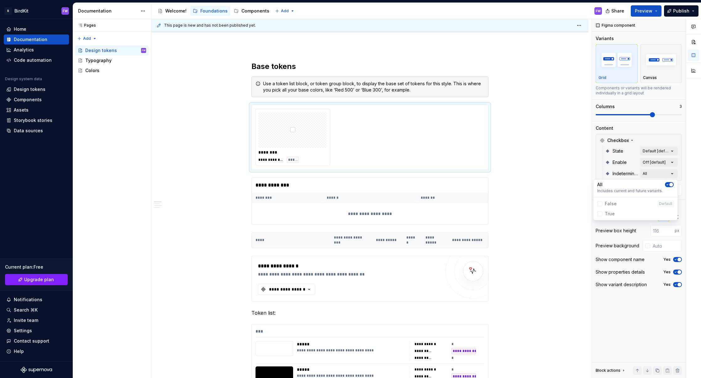
click at [516, 161] on div "Comments Open comments No comments yet Select ‘Comment’ from the block context …" at bounding box center [646, 198] width 109 height 359
click at [516, 173] on icon "button" at bounding box center [667, 174] width 5 height 4
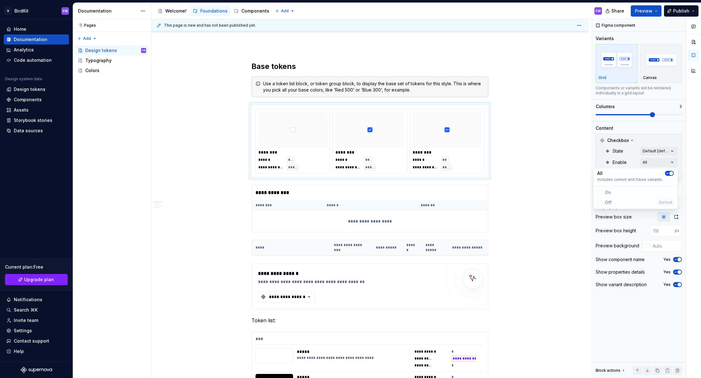
click at [516, 149] on div "Comments Open comments No comments yet Select ‘Comment’ from the block context …" at bounding box center [646, 198] width 109 height 359
click at [516, 153] on div "Comments Open comments No comments yet Select ‘Comment’ from the block context …" at bounding box center [646, 198] width 109 height 359
click at [516, 163] on icon "button" at bounding box center [667, 162] width 5 height 4
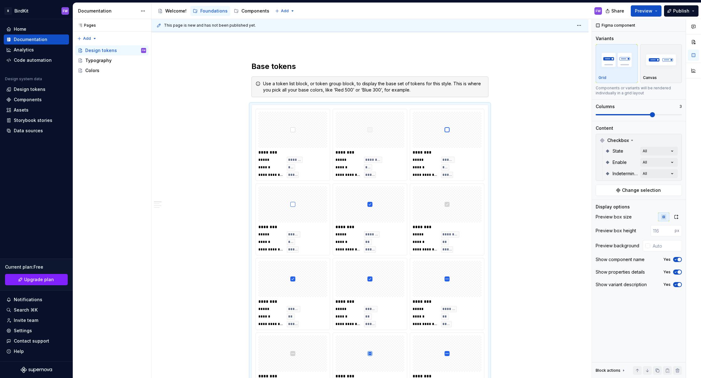
click at [510, 181] on html "B BirdKit FW Home Documentation Analytics Code automation Design system data De…" at bounding box center [350, 189] width 701 height 378
click at [351, 219] on div at bounding box center [370, 204] width 69 height 36
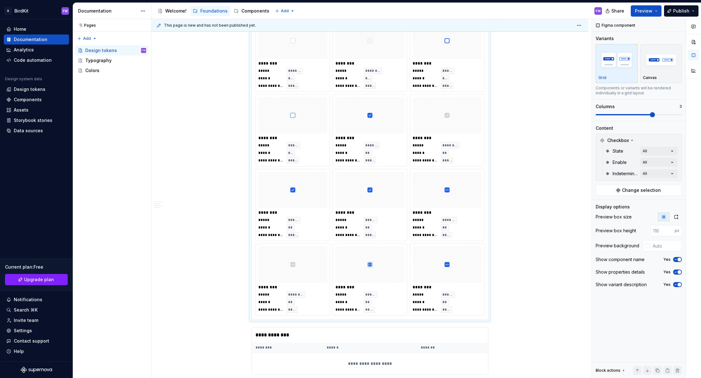
scroll to position [336, 0]
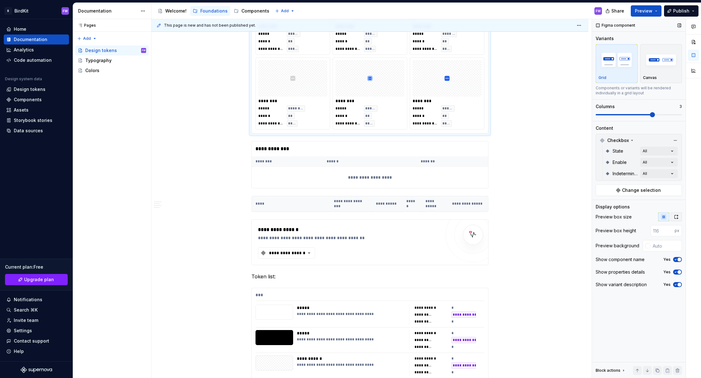
click at [516, 217] on icon "button" at bounding box center [676, 216] width 5 height 5
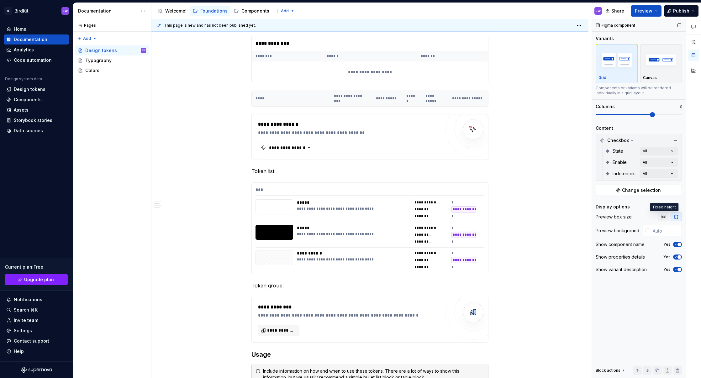
click at [516, 217] on button "button" at bounding box center [663, 217] width 11 height 9
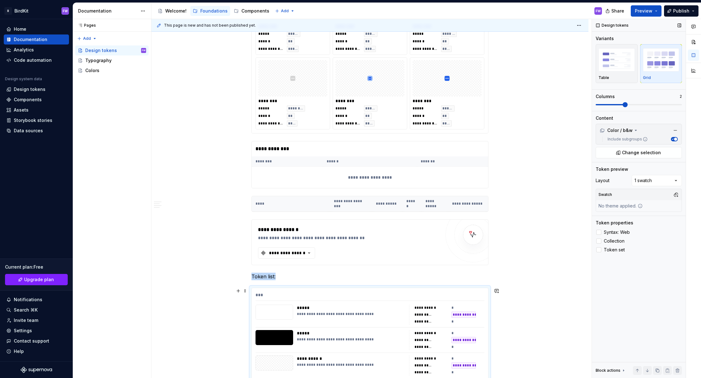
click at [304, 313] on div "**********" at bounding box center [351, 314] width 108 height 5
click at [516, 69] on img "button" at bounding box center [617, 59] width 36 height 23
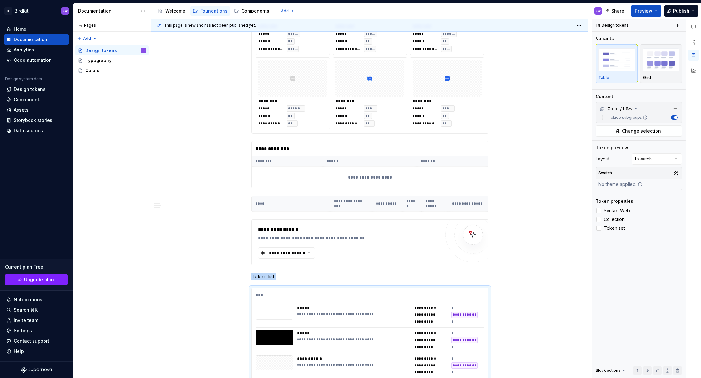
scroll to position [337, 0]
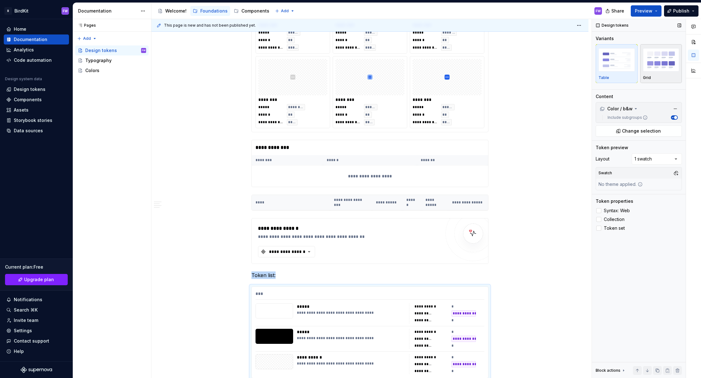
click at [516, 66] on img "button" at bounding box center [661, 59] width 36 height 23
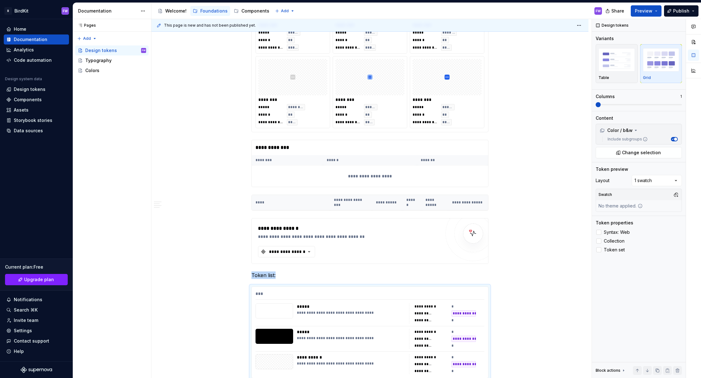
click at [516, 88] on div "**********" at bounding box center [369, 349] width 437 height 1158
click at [98, 67] on div "Colors" at bounding box center [115, 70] width 61 height 9
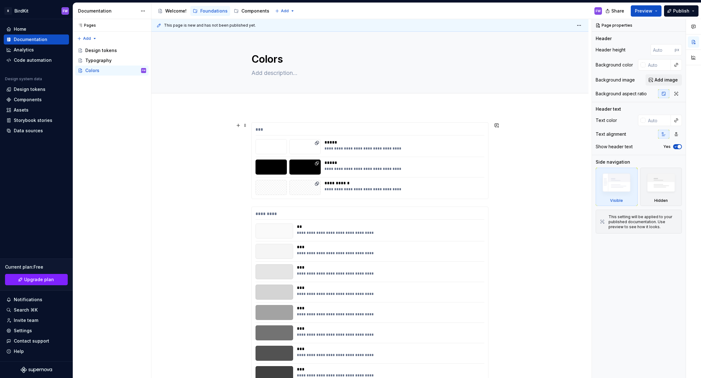
click at [192, 129] on div "**********" at bounding box center [371, 198] width 440 height 359
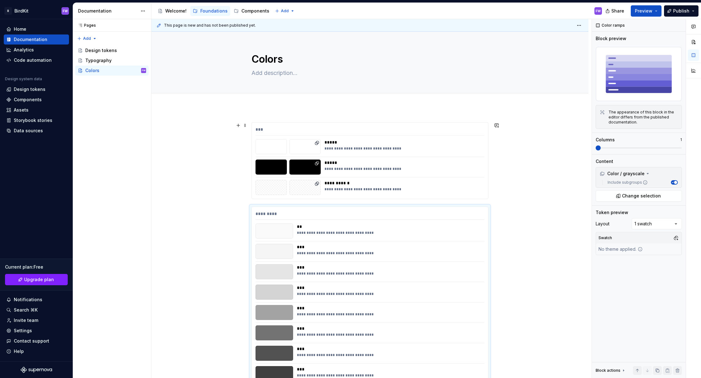
click at [303, 174] on div at bounding box center [304, 167] width 31 height 15
click at [287, 215] on div "*********" at bounding box center [370, 215] width 229 height 9
click at [196, 204] on div "**********" at bounding box center [369, 337] width 437 height 460
click at [262, 275] on div at bounding box center [275, 271] width 38 height 15
click at [24, 130] on div "Data sources" at bounding box center [28, 131] width 29 height 6
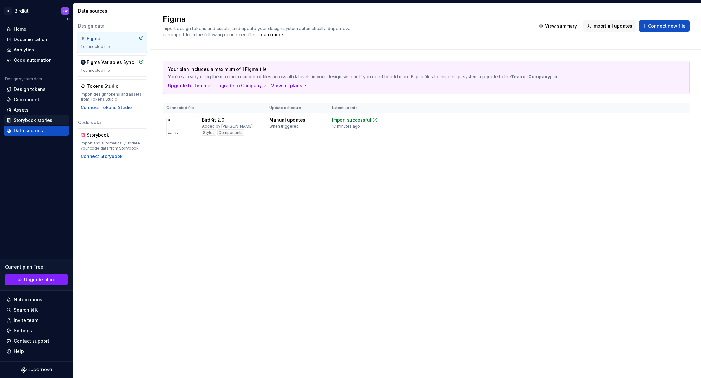
click at [26, 118] on div "Storybook stories" at bounding box center [33, 120] width 39 height 6
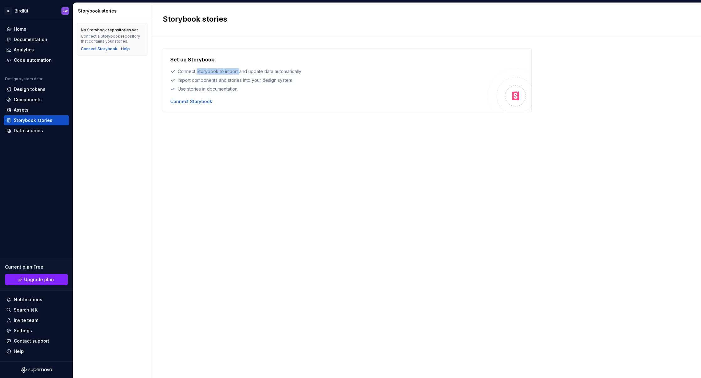
drag, startPoint x: 198, startPoint y: 73, endPoint x: 244, endPoint y: 73, distance: 46.4
click at [243, 73] on div "Connect Storybook to import and update data automatically" at bounding box center [329, 71] width 318 height 6
click at [244, 73] on div "Connect Storybook to import and update data automatically" at bounding box center [329, 71] width 318 height 6
click at [18, 108] on div "Assets" at bounding box center [21, 110] width 15 height 6
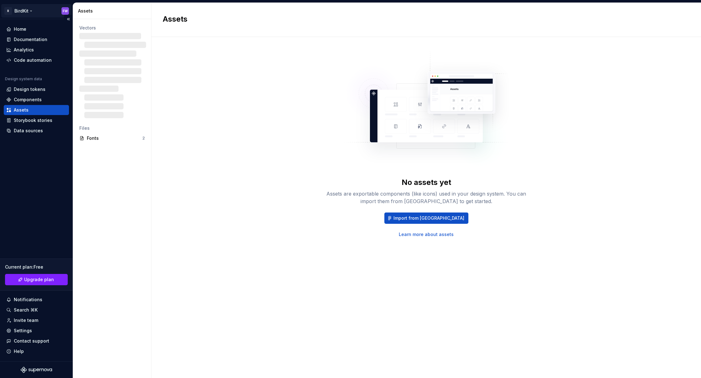
click at [21, 10] on html "B BirdKit FW Home Documentation Analytics Code automation Design system data De…" at bounding box center [350, 189] width 701 height 378
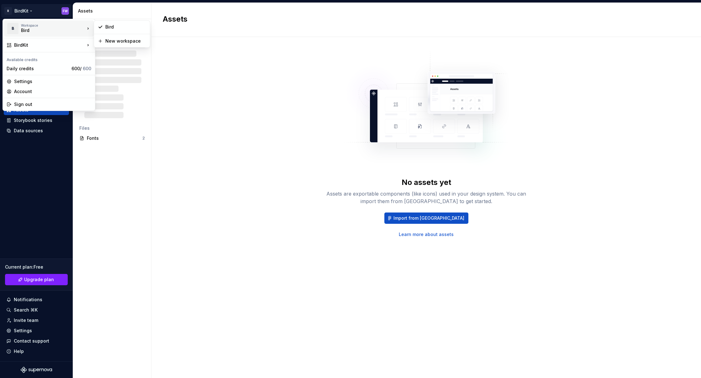
click at [175, 49] on html "B BirdKit FW Home Documentation Analytics Code automation Design system data De…" at bounding box center [350, 189] width 701 height 378
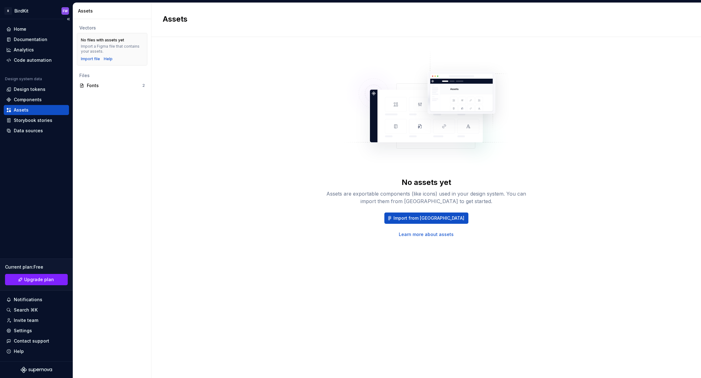
click at [21, 24] on div "Home Documentation Analytics Code automation Design system data Design tokens C…" at bounding box center [36, 190] width 73 height 342
click at [20, 27] on div "Home" at bounding box center [20, 29] width 13 height 6
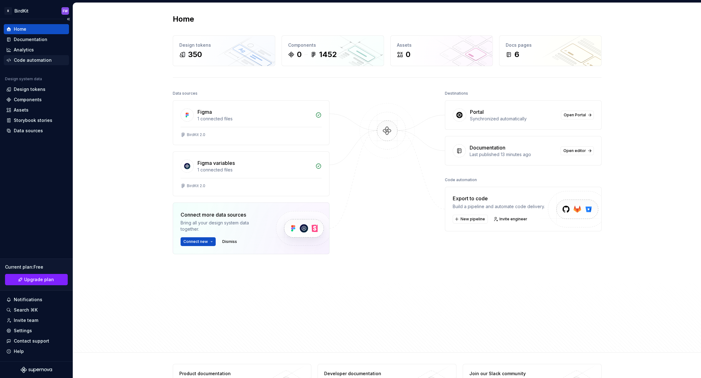
click at [26, 59] on div "Code automation" at bounding box center [33, 60] width 38 height 6
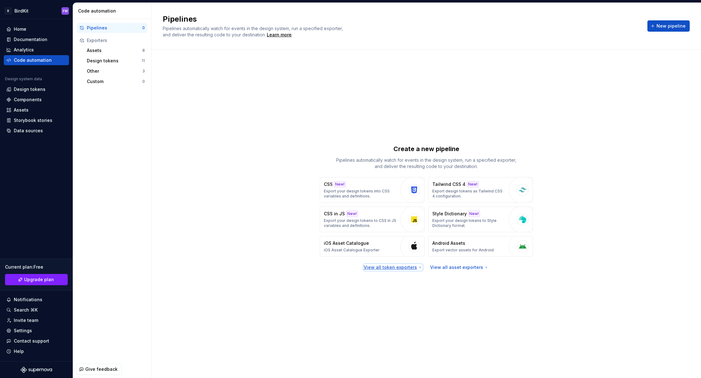
click at [408, 267] on div "View all token exporters" at bounding box center [393, 267] width 59 height 6
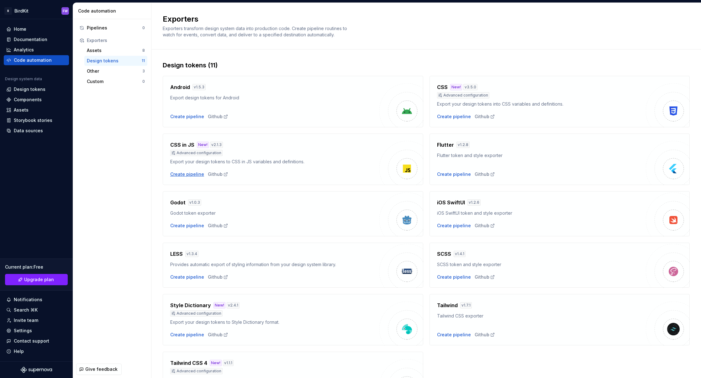
scroll to position [49, 0]
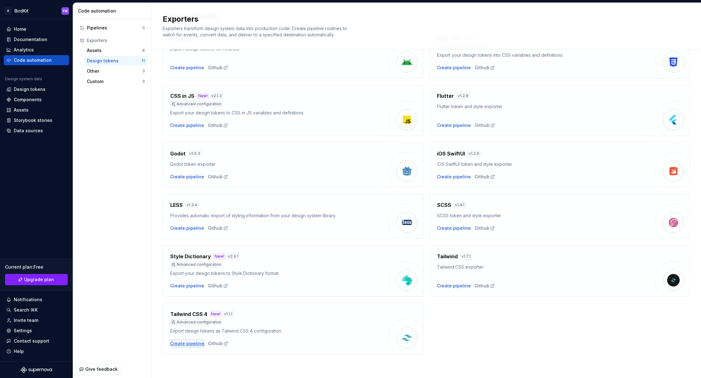
click at [181, 342] on div "Create pipeline" at bounding box center [187, 344] width 34 height 6
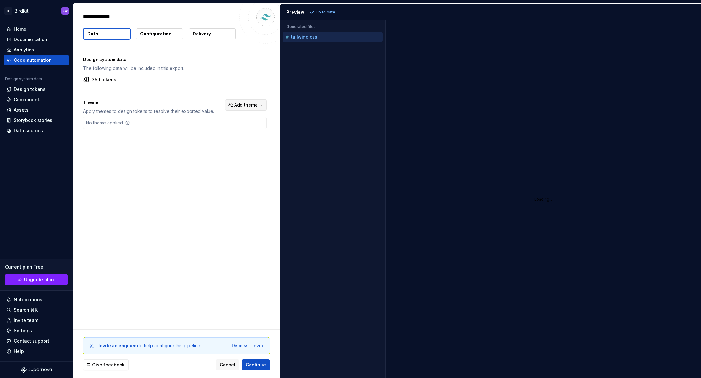
type textarea "*"
click at [247, 104] on span "Add theme" at bounding box center [246, 105] width 24 height 6
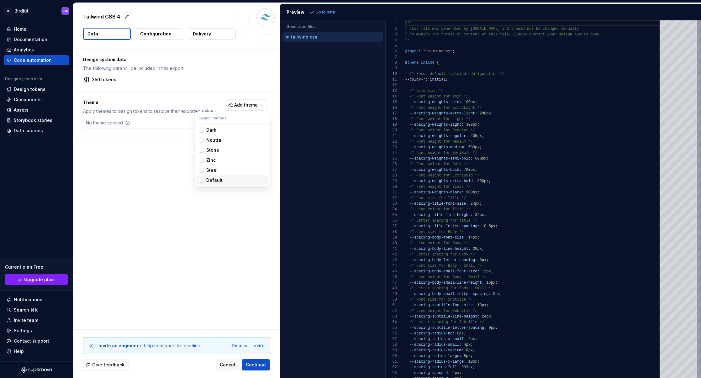
click at [211, 178] on div "Default" at bounding box center [214, 180] width 16 height 6
click at [158, 180] on html "B BirdKit FW Home Documentation Analytics Code automation Design system data De…" at bounding box center [350, 189] width 701 height 378
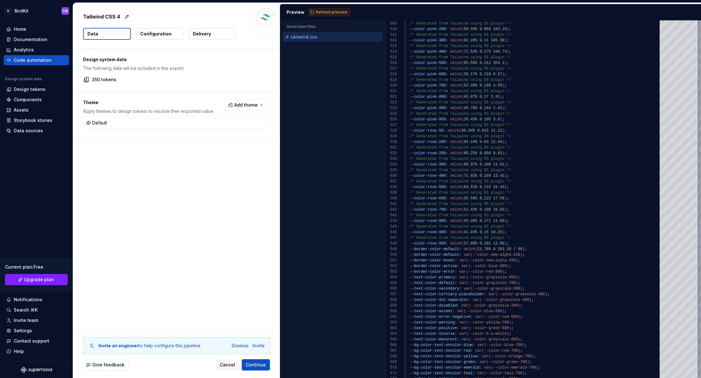
type textarea "**********"
click at [162, 34] on p "Configuration" at bounding box center [155, 34] width 31 height 6
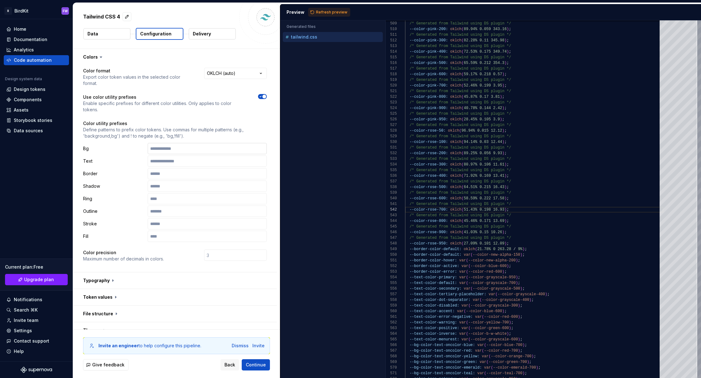
click at [167, 143] on input "text" at bounding box center [207, 148] width 119 height 11
click at [121, 127] on p "Define patterns to prefix color tokens. Use commas for multiple patterns (e.g.,…" at bounding box center [175, 133] width 184 height 13
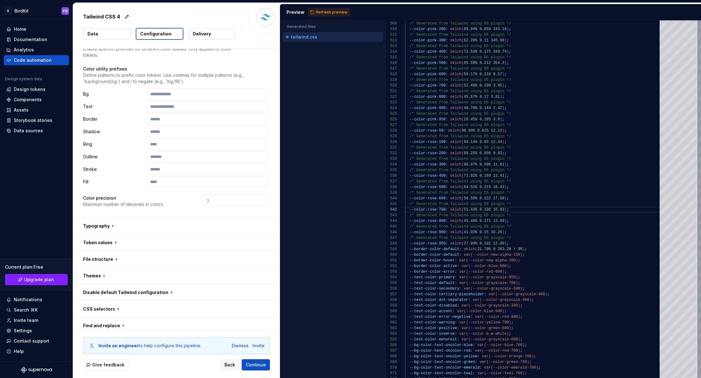
scroll to position [80, 0]
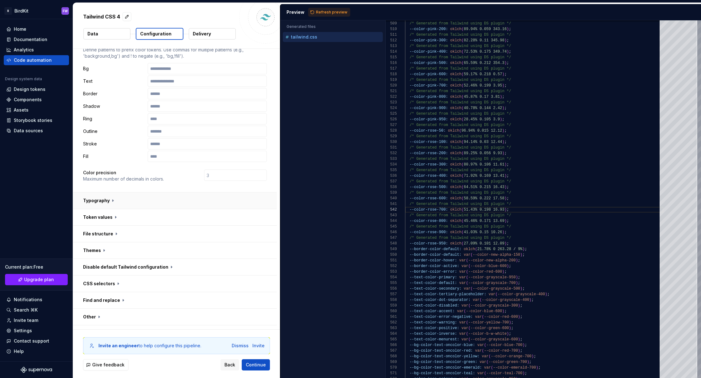
click at [106, 193] on button "button" at bounding box center [175, 201] width 204 height 16
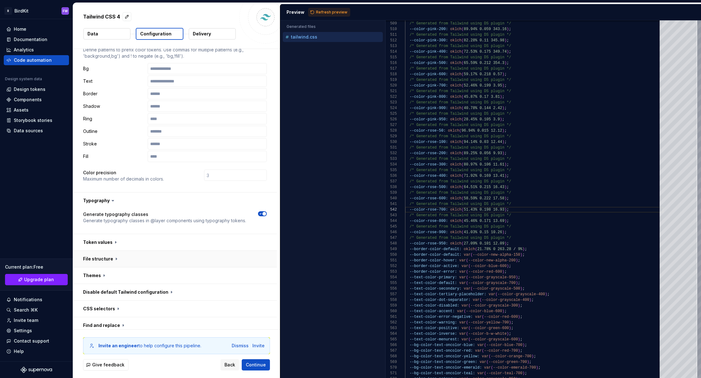
click at [105, 251] on button "button" at bounding box center [175, 259] width 204 height 16
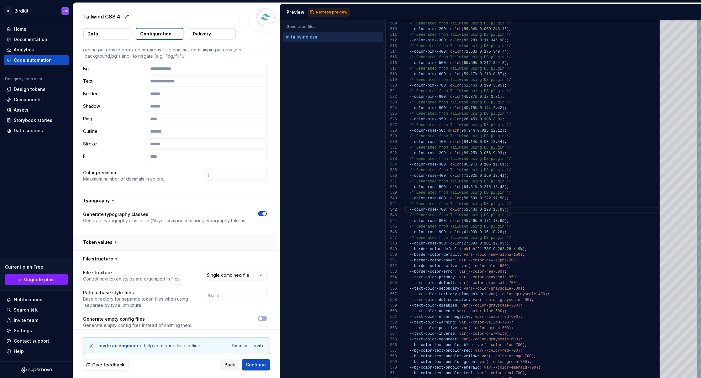
click at [109, 234] on button "button" at bounding box center [175, 242] width 204 height 16
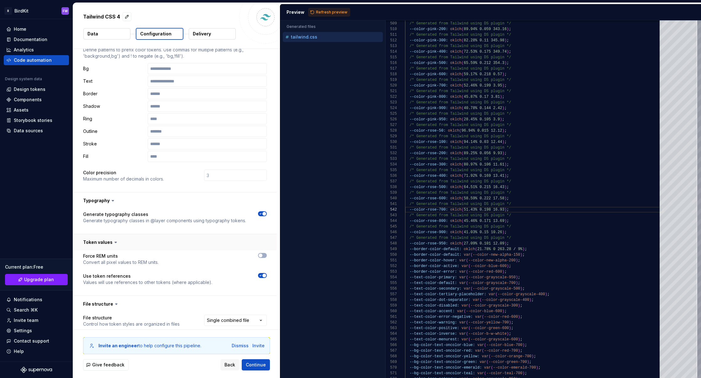
click at [107, 234] on button "button" at bounding box center [175, 242] width 204 height 16
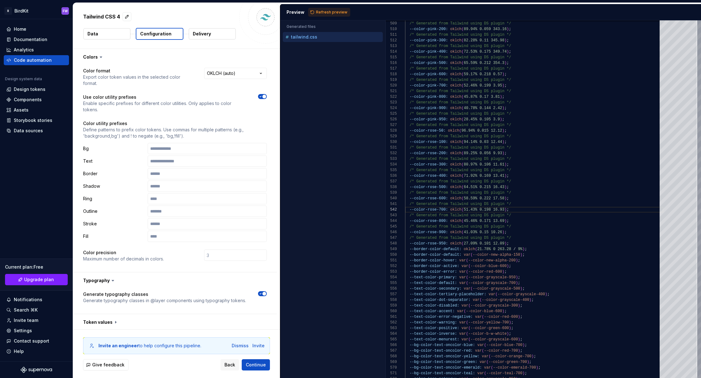
click at [201, 39] on button "Delivery" at bounding box center [212, 33] width 47 height 11
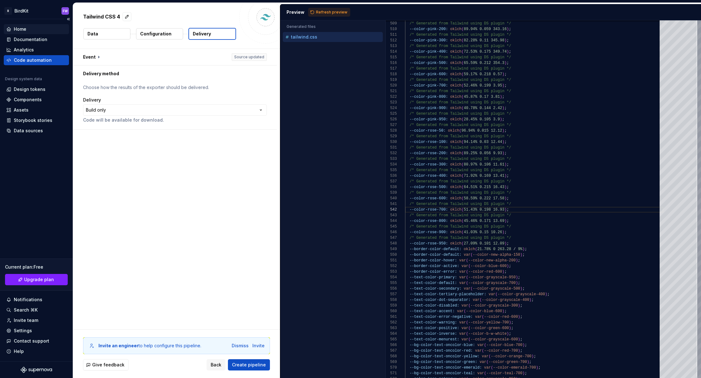
click at [24, 26] on div "Home" at bounding box center [20, 29] width 13 height 6
